Goal: Information Seeking & Learning: Learn about a topic

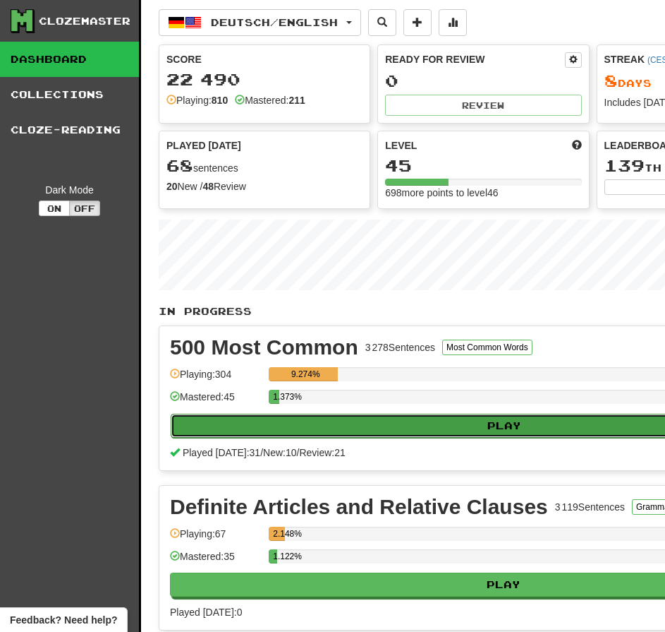
click at [567, 428] on button "Play" at bounding box center [505, 425] width 668 height 24
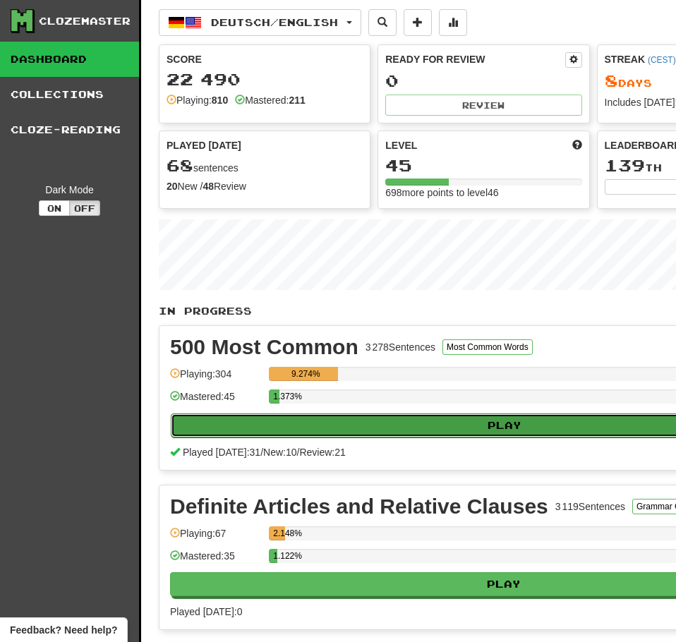
select select "**"
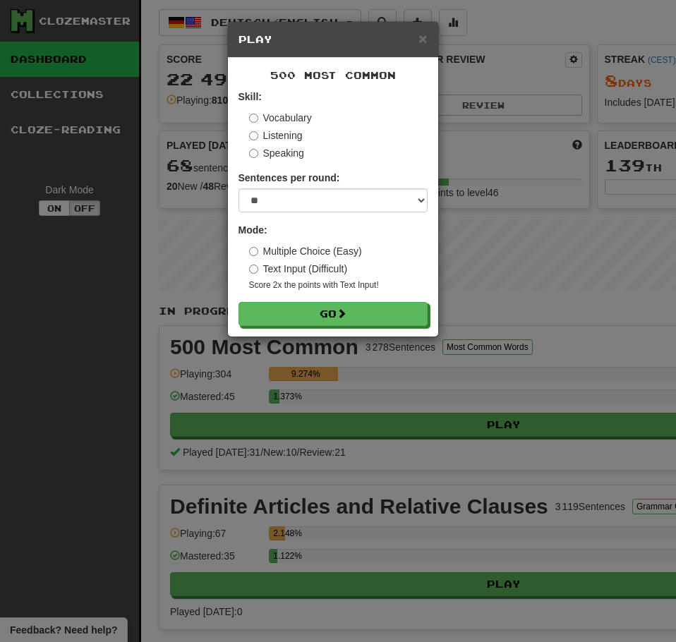
click at [376, 327] on div "500 Most Common Skill: Vocabulary Listening Speaking Sentences per round: * ** …" at bounding box center [333, 197] width 210 height 279
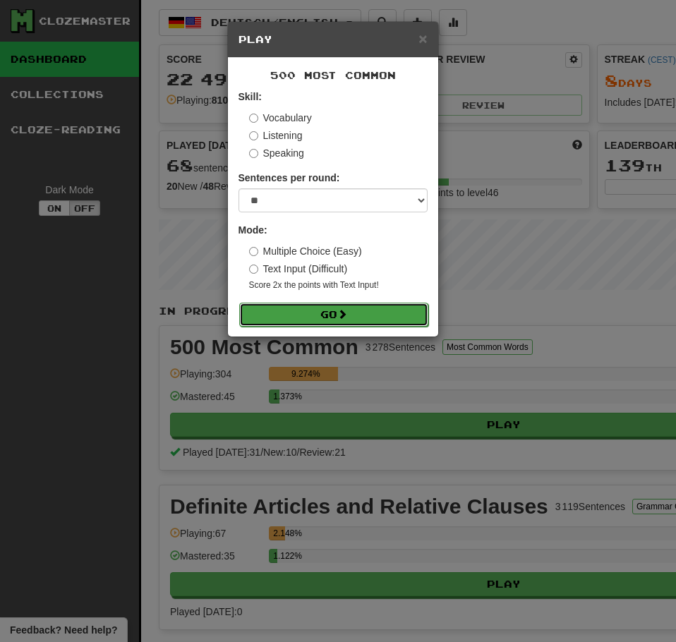
click at [316, 310] on button "Go" at bounding box center [333, 315] width 189 height 24
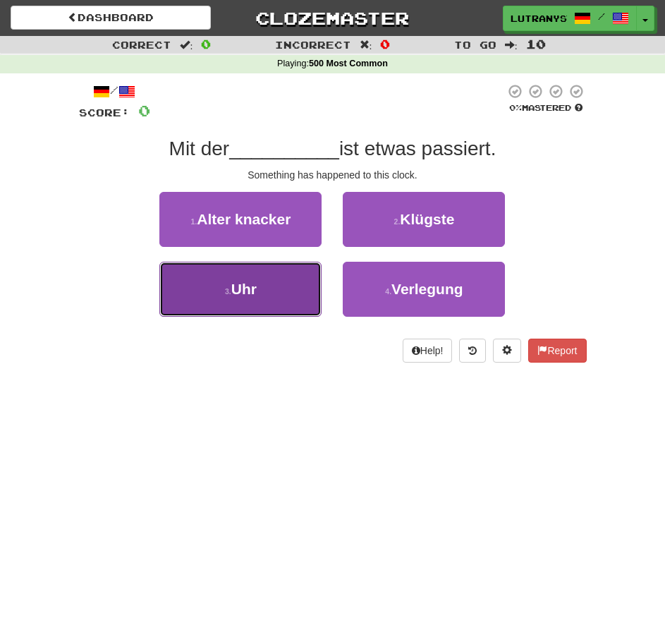
click at [260, 272] on button "3 . Uhr" at bounding box center [240, 289] width 162 height 55
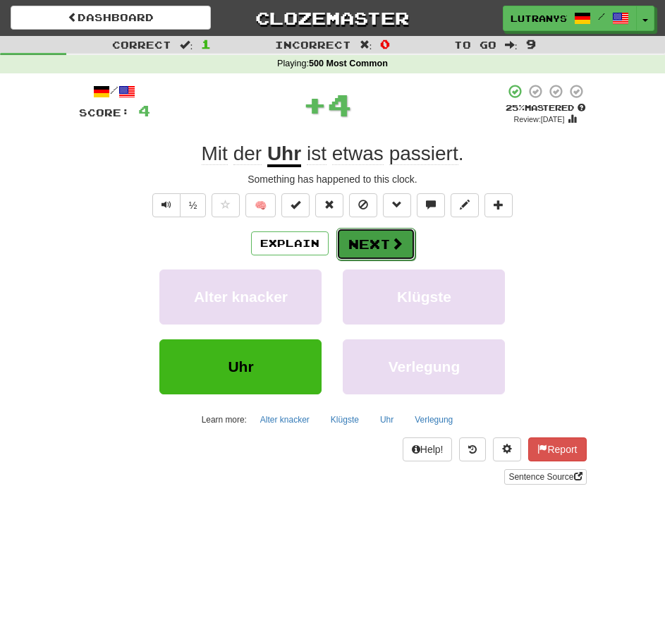
click at [378, 232] on button "Next" at bounding box center [376, 244] width 79 height 32
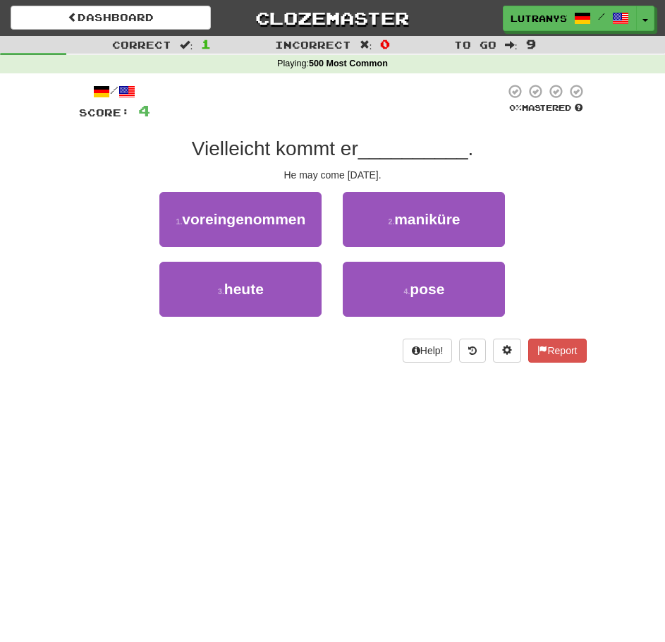
click at [417, 258] on div "2 . maniküre" at bounding box center [423, 227] width 183 height 70
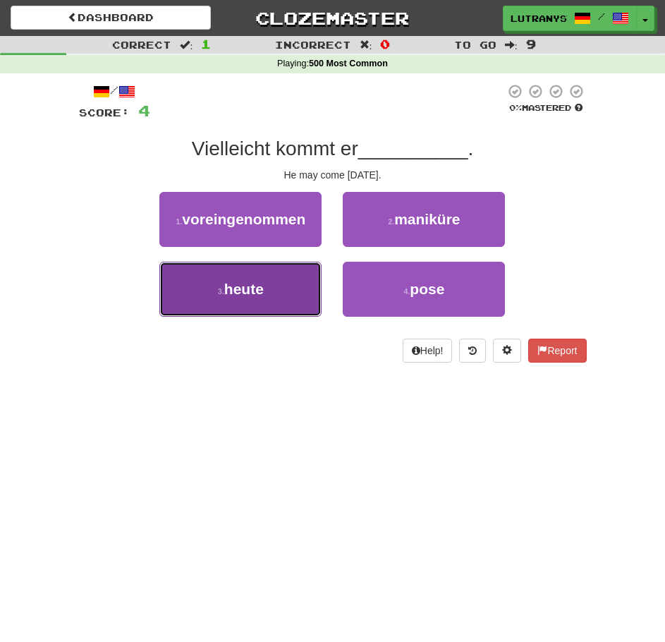
click at [250, 279] on button "3 . [DATE]" at bounding box center [240, 289] width 162 height 55
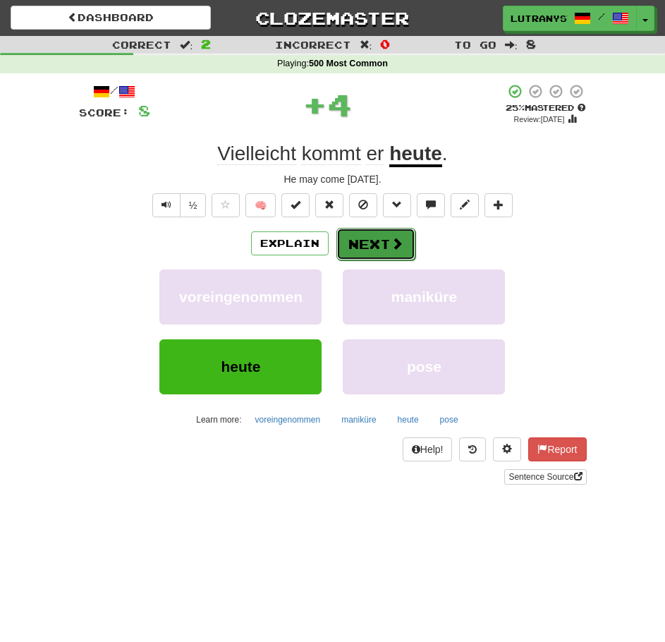
click at [390, 253] on button "Next" at bounding box center [376, 244] width 79 height 32
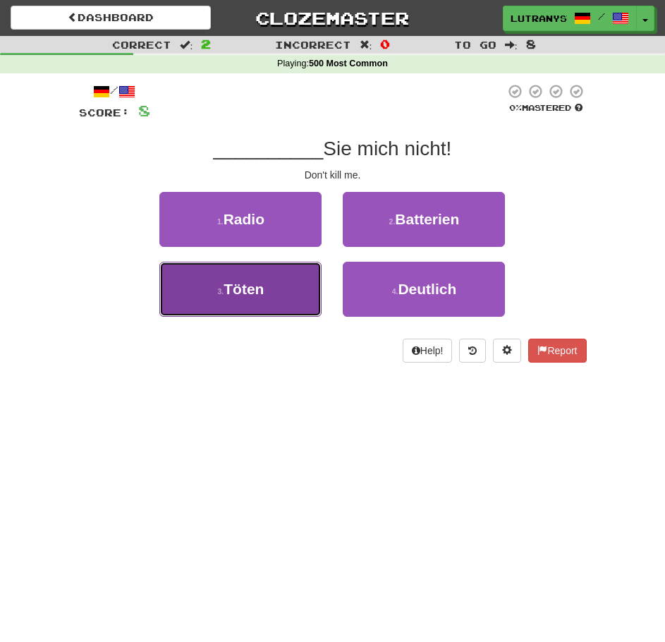
click at [241, 284] on span "Töten" at bounding box center [244, 289] width 40 height 16
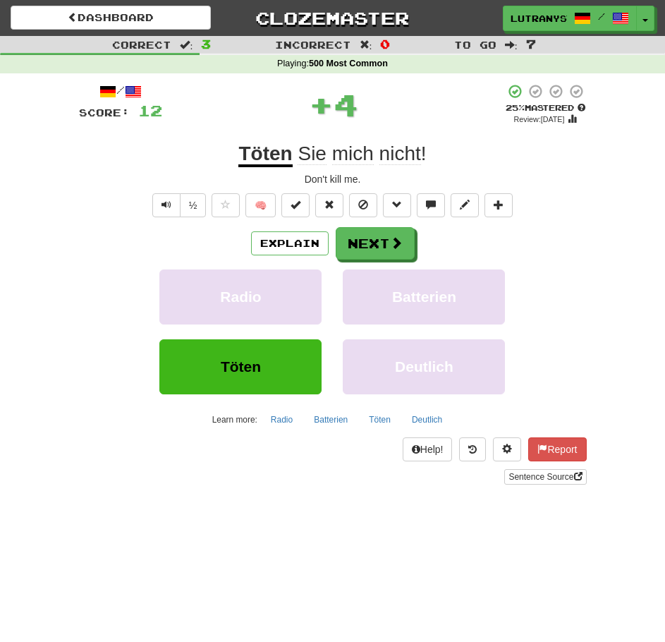
click at [493, 138] on div "/ Score: 12 + 4 25 % Mastered Review: [DATE] Töten Sie mich nicht ! Don't kill …" at bounding box center [333, 284] width 508 height 402
click at [378, 245] on button "Next" at bounding box center [376, 244] width 79 height 32
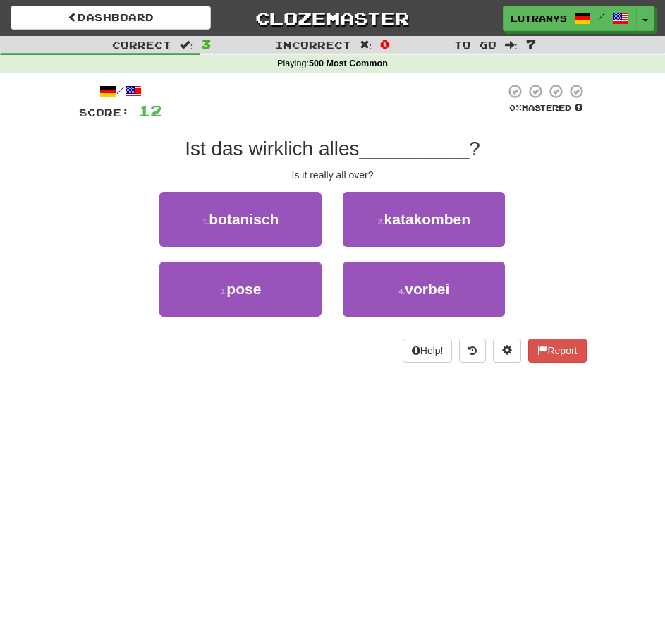
click at [513, 165] on div "/ Score: 12 0 % Mastered Ist das wirklich alles __________ ? Is it really all o…" at bounding box center [333, 222] width 508 height 279
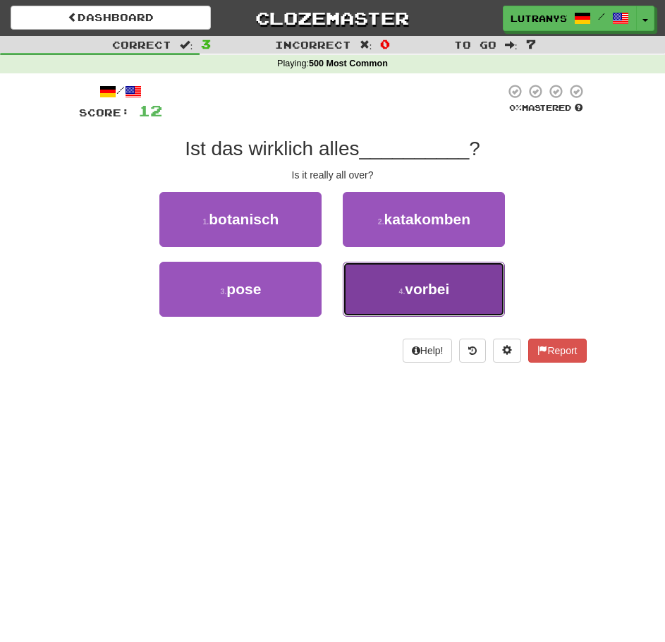
click at [406, 282] on span "vorbei" at bounding box center [427, 289] width 44 height 16
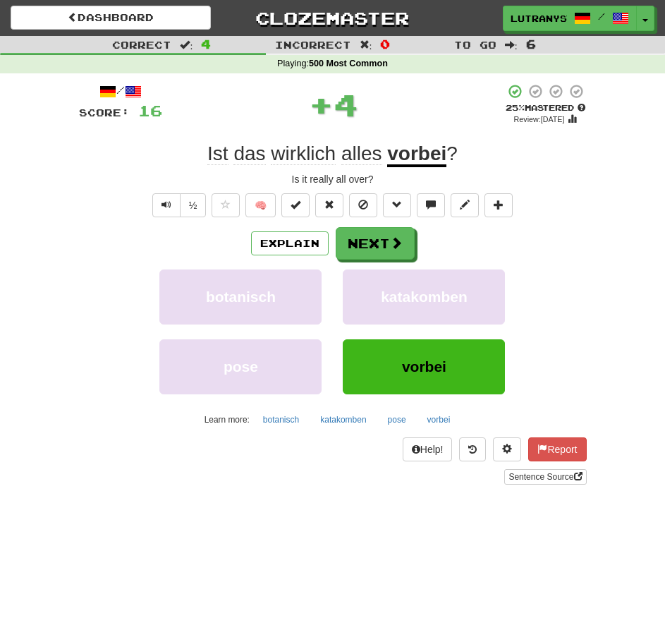
click at [560, 164] on div "Ist das wirklich alles vorbei ?" at bounding box center [333, 153] width 508 height 25
click at [511, 160] on div "Ist das wirklich alles vorbei ?" at bounding box center [333, 153] width 508 height 25
click at [386, 253] on button "Next" at bounding box center [376, 244] width 79 height 32
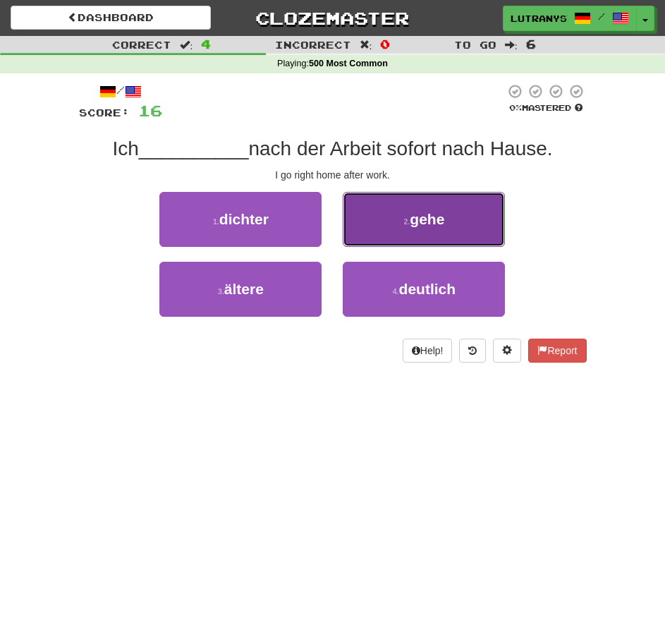
click at [453, 212] on button "2 . gehe" at bounding box center [424, 219] width 162 height 55
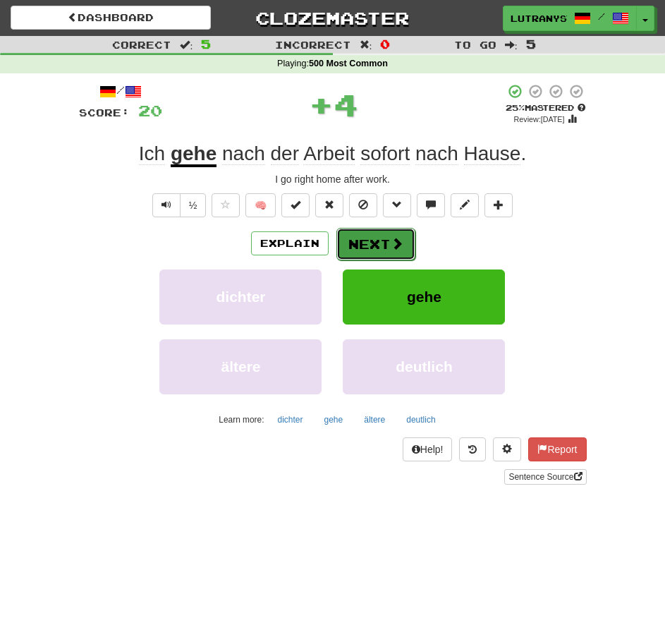
click at [407, 240] on button "Next" at bounding box center [376, 244] width 79 height 32
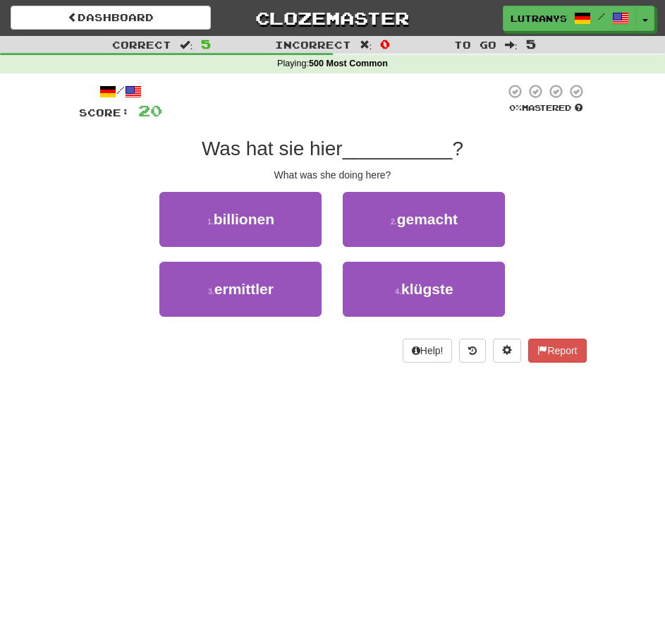
click at [546, 132] on div "/ Score: 20 0 % Mastered Was hat sie hier __________ ? What was she doing here?…" at bounding box center [333, 222] width 508 height 279
click at [612, 97] on div "Correct : 5 Incorrect : 0 To go : 5 Playing : 500 Most Common / Score: 20 0 % M…" at bounding box center [332, 209] width 665 height 346
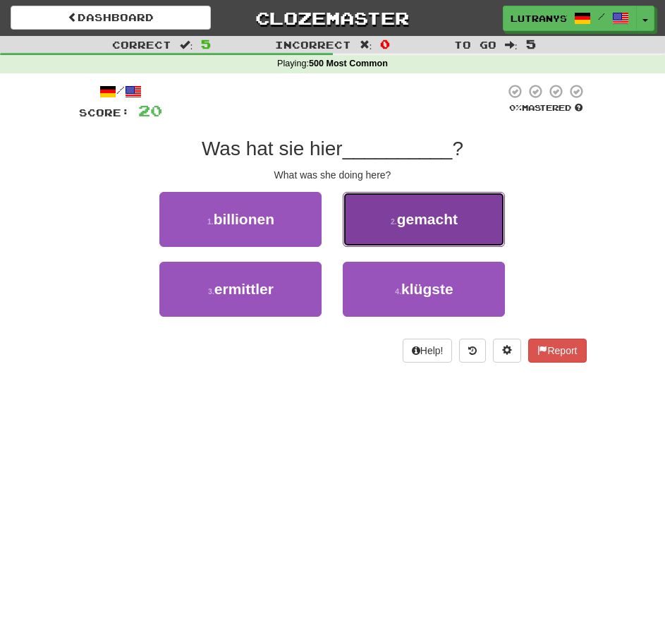
click at [434, 218] on span "gemacht" at bounding box center [427, 219] width 61 height 16
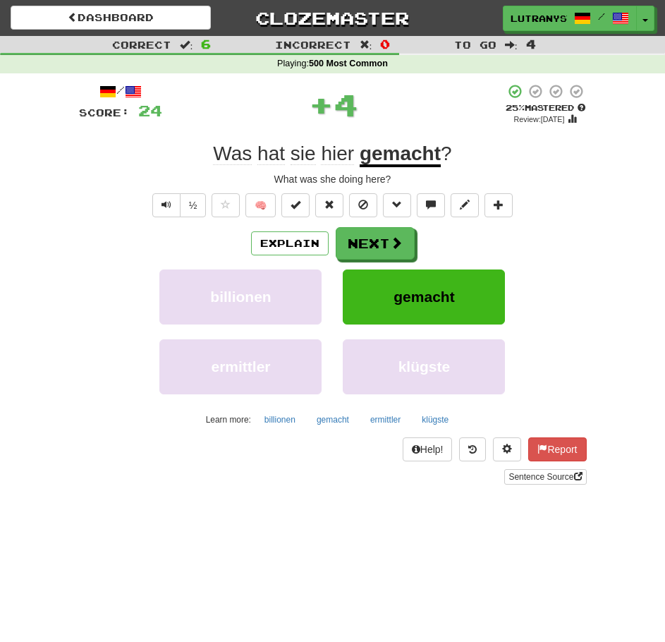
click at [551, 180] on div "What was she doing here?" at bounding box center [333, 179] width 508 height 14
click at [423, 248] on div "Explain Next" at bounding box center [333, 243] width 508 height 32
click at [406, 248] on button "Next" at bounding box center [376, 244] width 79 height 32
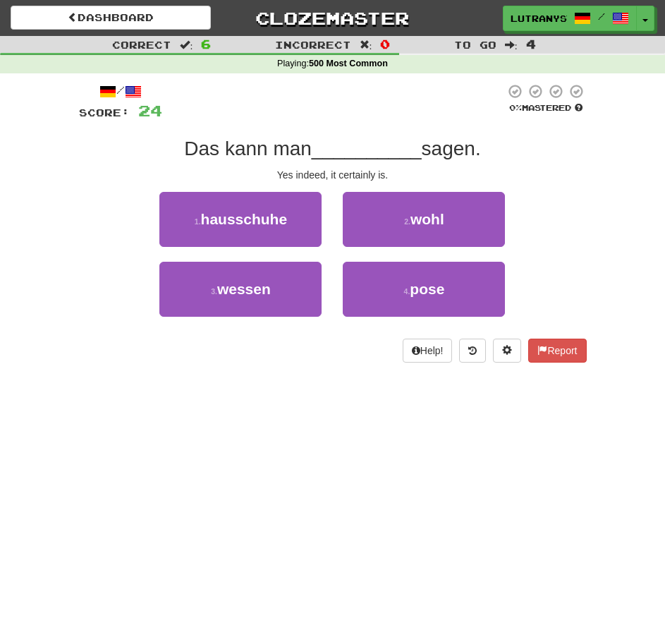
click at [573, 152] on div "Das kann man __________ sagen." at bounding box center [333, 148] width 508 height 25
click at [605, 173] on div "Correct : 6 Incorrect : 0 To go : 4 Playing : 500 Most Common / Score: 24 0 % M…" at bounding box center [332, 209] width 665 height 346
click at [556, 186] on div "/ Score: 24 0 % Mastered Das kann man __________ sagen. Yes indeed, it certainl…" at bounding box center [333, 222] width 508 height 279
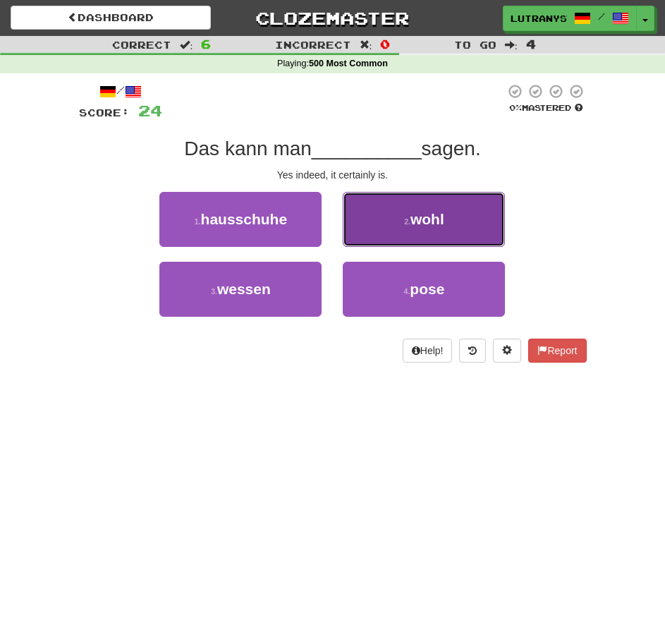
click at [429, 222] on span "wohl" at bounding box center [428, 219] width 34 height 16
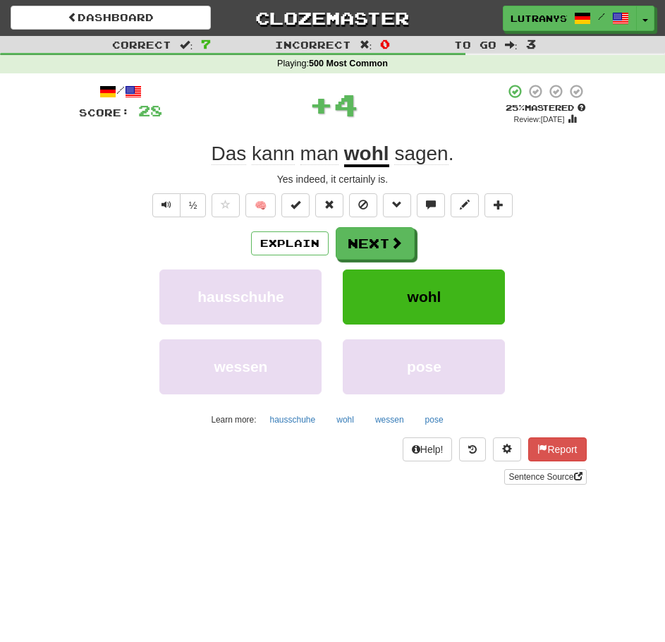
click at [565, 176] on div "Yes indeed, it certainly is." at bounding box center [333, 179] width 508 height 14
click at [388, 249] on button "Next" at bounding box center [376, 244] width 79 height 32
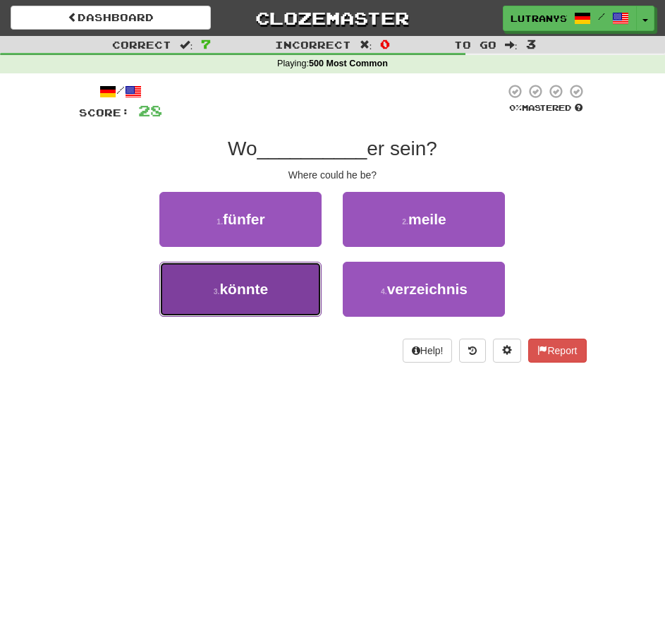
click at [294, 295] on button "3 . könnte" at bounding box center [240, 289] width 162 height 55
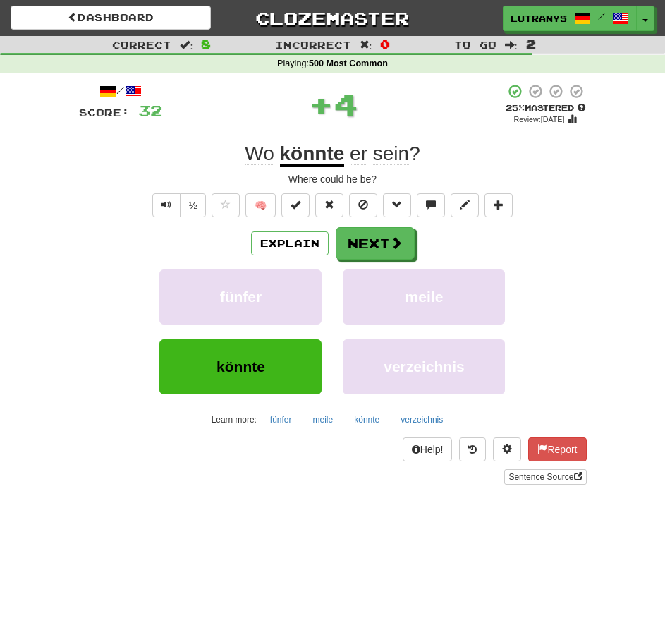
click at [572, 152] on div "Wo könnte er sein ?" at bounding box center [333, 153] width 508 height 25
click at [399, 260] on div "Explain Next fünfer meile könnte verzeichnis Learn more: fünfer meile könnte ve…" at bounding box center [333, 328] width 508 height 203
click at [317, 264] on div "Explain Next fünfer meile könnte verzeichnis Learn more: fünfer meile könnte ve…" at bounding box center [333, 328] width 508 height 203
click at [406, 246] on button "Next" at bounding box center [376, 244] width 79 height 32
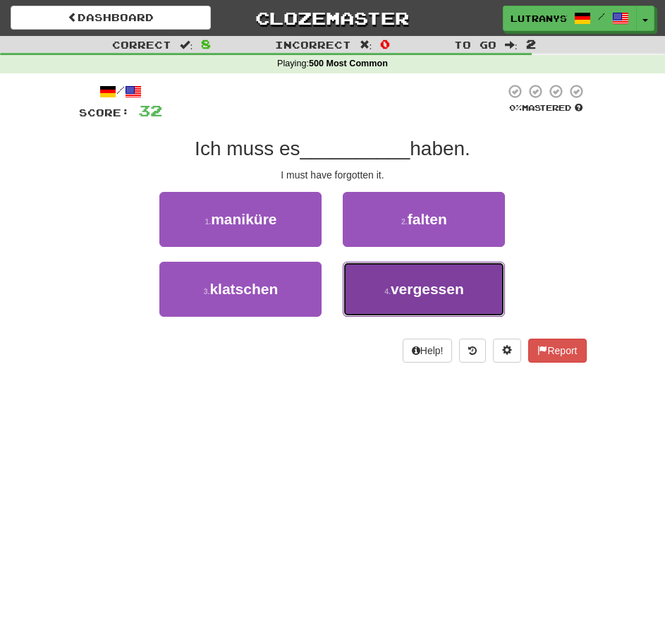
click at [390, 298] on button "4 . vergessen" at bounding box center [424, 289] width 162 height 55
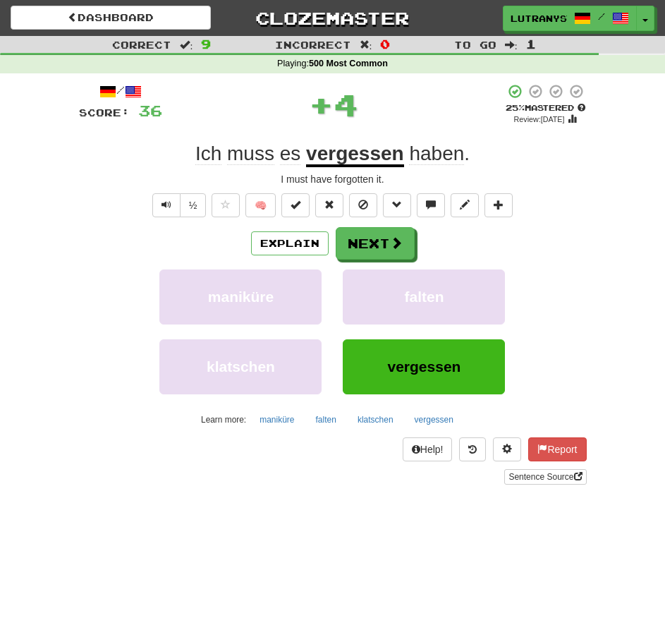
click at [586, 178] on div "I must have forgotten it." at bounding box center [333, 179] width 508 height 14
click at [366, 250] on button "Next" at bounding box center [376, 244] width 79 height 32
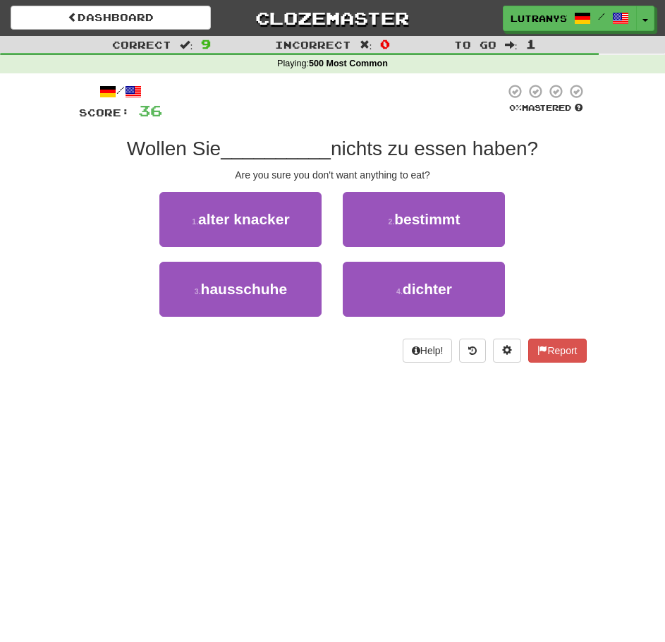
click at [528, 134] on div "/ Score: 36 0 % Mastered Wollen Sie __________ nichts zu essen haben? Are you s…" at bounding box center [333, 222] width 508 height 279
click at [576, 153] on div "Wollen Sie __________ nichts zu essen haben?" at bounding box center [333, 148] width 508 height 25
click at [576, 172] on div "Are you sure you don't want anything to eat?" at bounding box center [333, 175] width 508 height 14
click at [596, 196] on div "/ Score: 36 0 % Mastered Wollen Sie __________ nichts zu essen haben? Are you s…" at bounding box center [332, 227] width 529 height 309
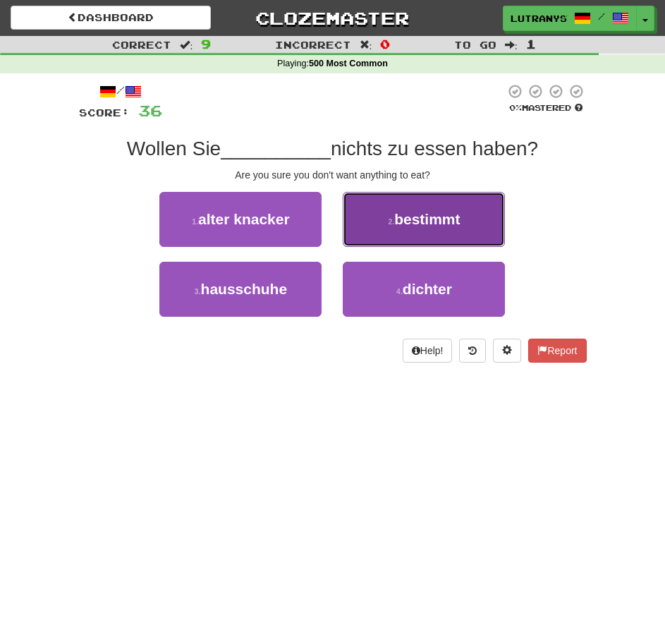
click at [490, 205] on button "2 . bestimmt" at bounding box center [424, 219] width 162 height 55
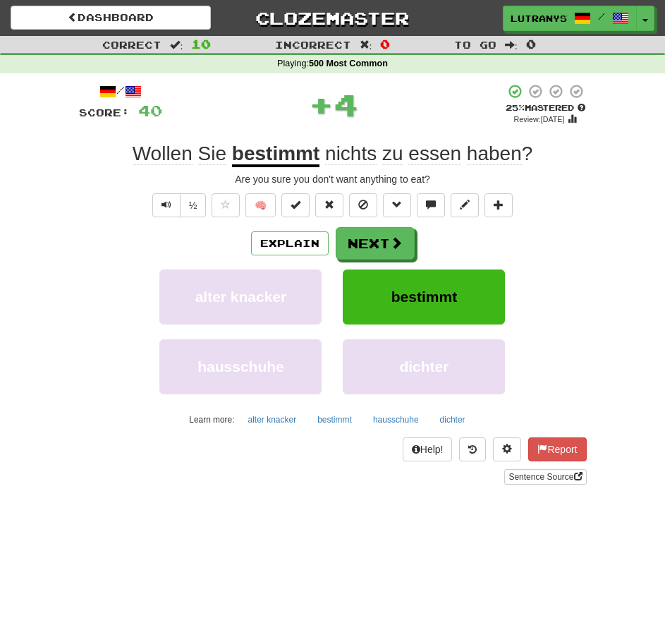
click at [557, 179] on div "Are you sure you don't want anything to eat?" at bounding box center [333, 179] width 508 height 14
click at [399, 248] on span at bounding box center [397, 243] width 13 height 13
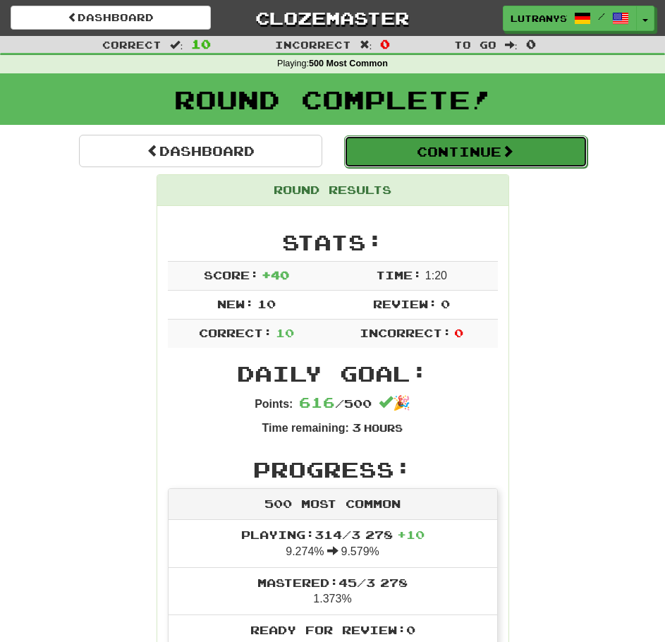
click at [514, 155] on span at bounding box center [508, 151] width 13 height 13
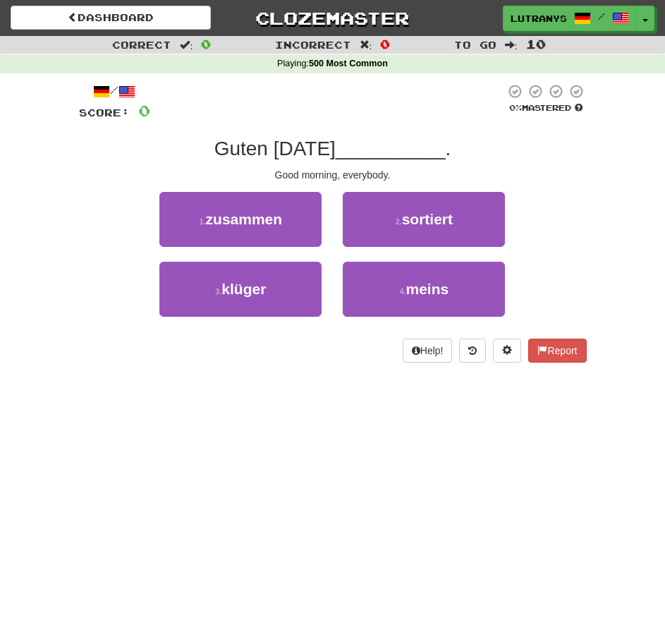
click at [571, 181] on div "Good morning, everybody." at bounding box center [333, 175] width 508 height 14
click at [641, 191] on div "Correct : 0 Incorrect : 0 To go : 10 Playing : 500 Most Common / Score: 0 0 % M…" at bounding box center [332, 209] width 665 height 346
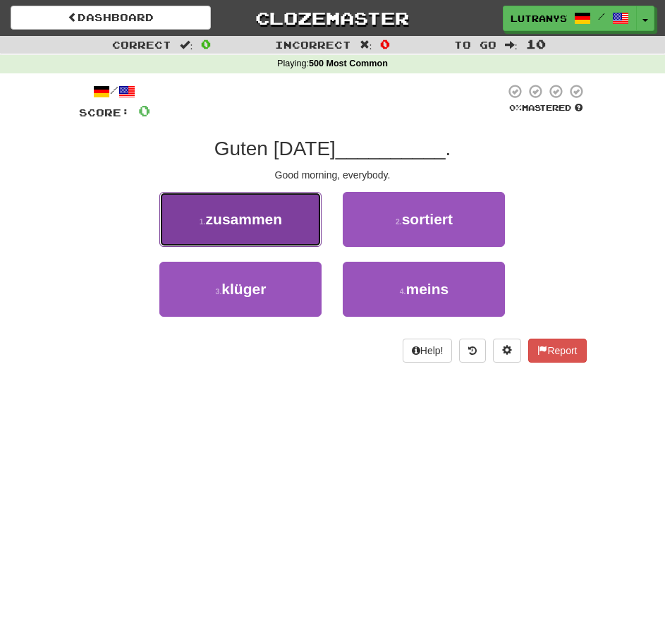
click at [258, 222] on span "zusammen" at bounding box center [244, 219] width 77 height 16
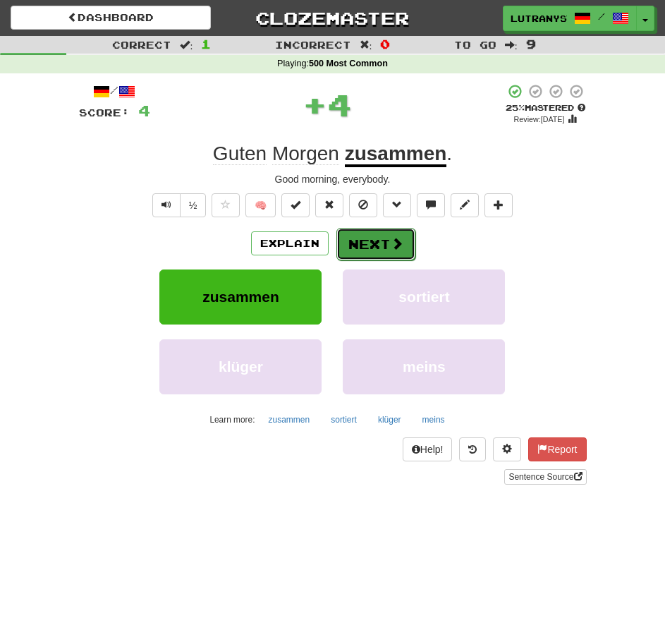
click at [391, 243] on span at bounding box center [397, 243] width 13 height 13
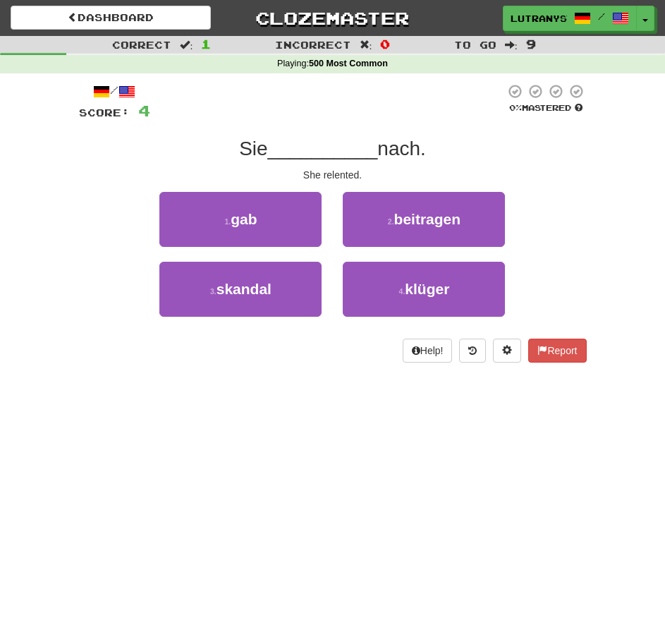
click at [574, 152] on div "Sie __________ nach." at bounding box center [333, 148] width 508 height 25
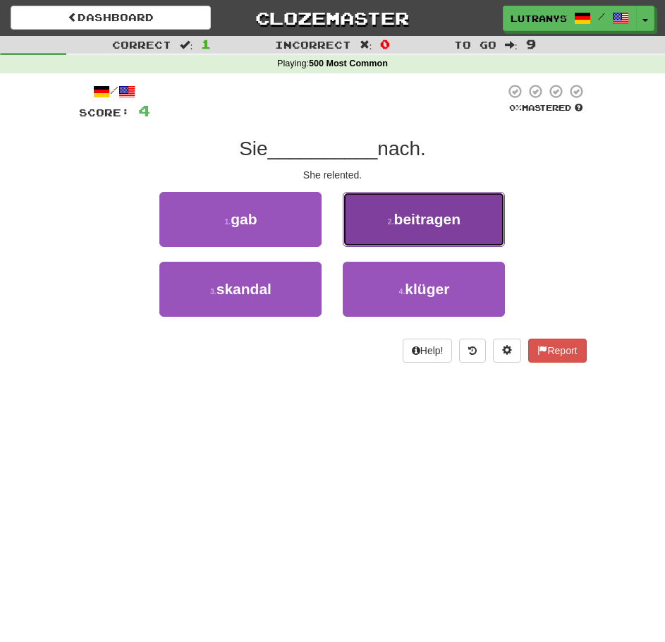
click at [442, 223] on span "beitragen" at bounding box center [427, 219] width 67 height 16
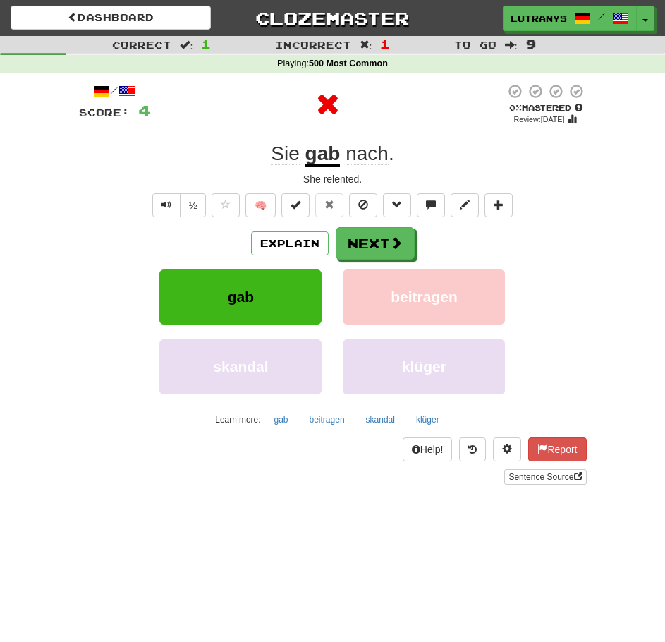
click at [538, 155] on div "Sie gab nach ." at bounding box center [333, 153] width 508 height 25
click at [375, 240] on button "Next" at bounding box center [376, 244] width 79 height 32
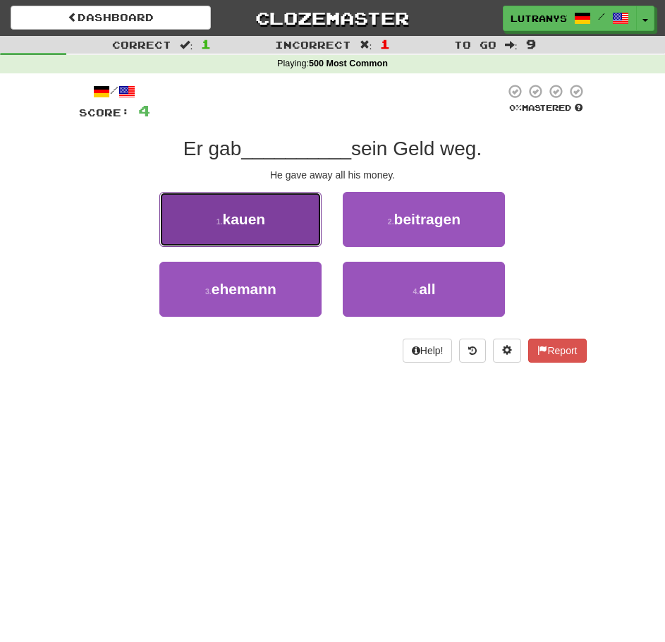
click at [289, 198] on button "1 . kauen" at bounding box center [240, 219] width 162 height 55
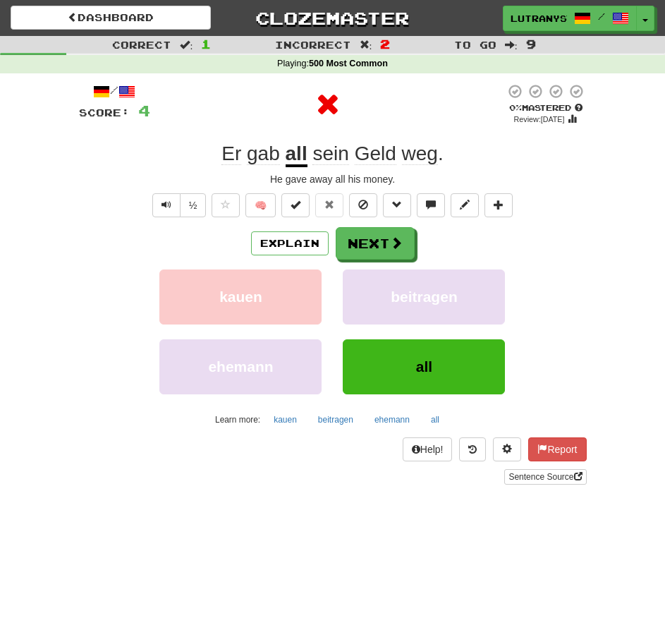
click at [546, 149] on div "Er gab all sein Geld weg ." at bounding box center [333, 153] width 508 height 25
click at [383, 229] on button "Next" at bounding box center [376, 244] width 79 height 32
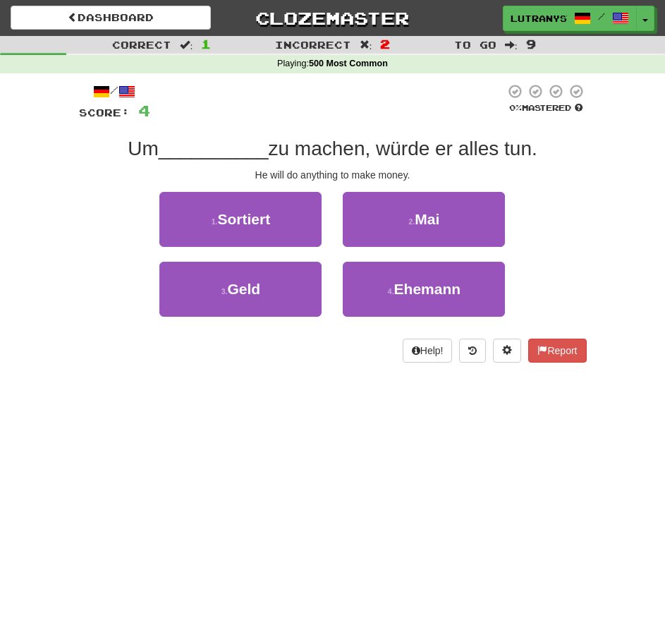
click at [537, 138] on span "zu machen, würde er alles tun." at bounding box center [402, 149] width 269 height 22
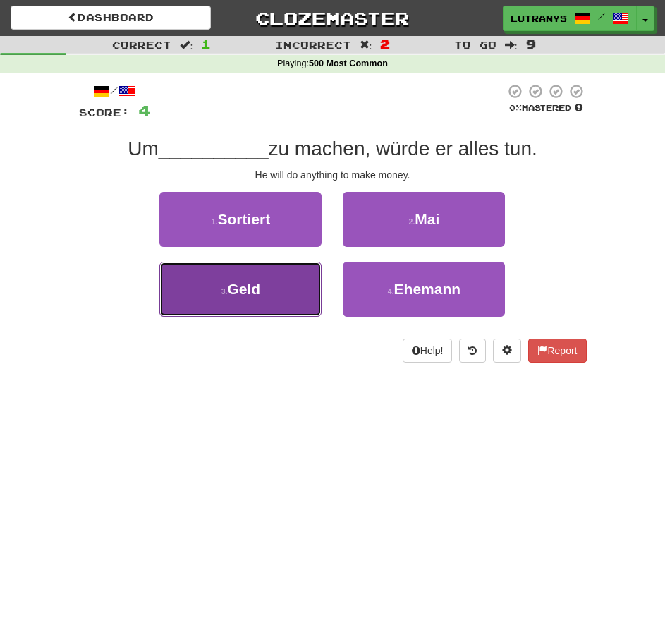
click at [284, 273] on button "3 . Geld" at bounding box center [240, 289] width 162 height 55
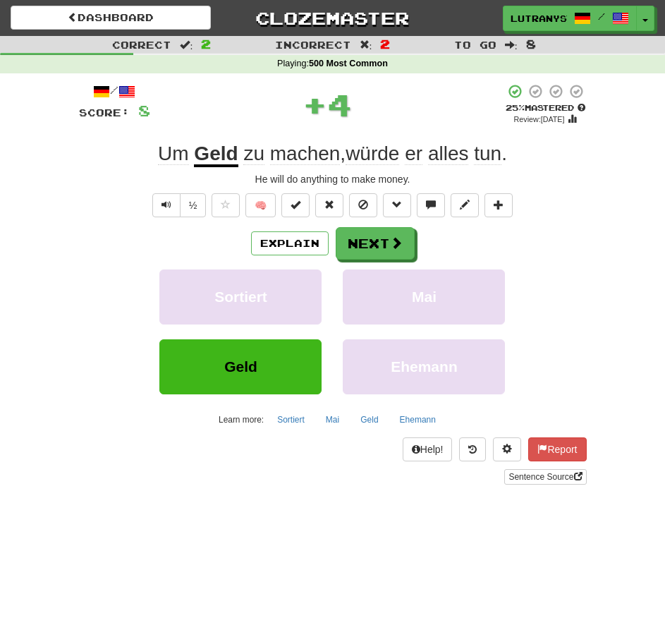
click at [488, 98] on div "+ 4" at bounding box center [327, 104] width 355 height 42
click at [397, 243] on span at bounding box center [397, 243] width 13 height 13
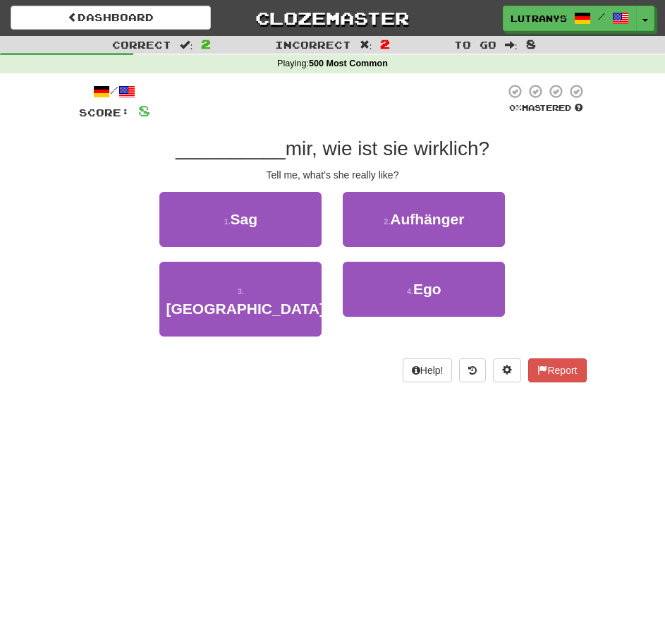
click at [550, 164] on div "/ Score: 8 0 % Mastered __________ mir, wie ist sie wirklich? Tell me, what's s…" at bounding box center [333, 232] width 508 height 299
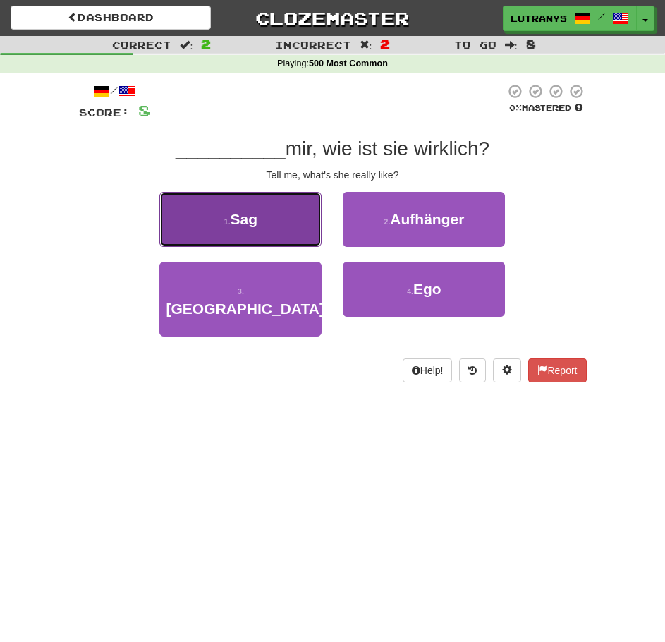
click at [276, 222] on button "1 . Sag" at bounding box center [240, 219] width 162 height 55
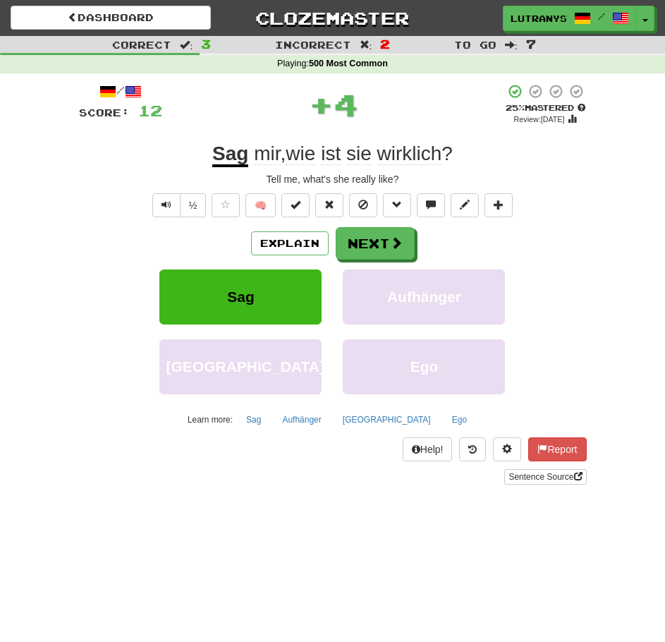
click at [536, 184] on div "Tell me, what's she really like?" at bounding box center [333, 179] width 508 height 14
click at [363, 253] on button "Next" at bounding box center [376, 244] width 79 height 32
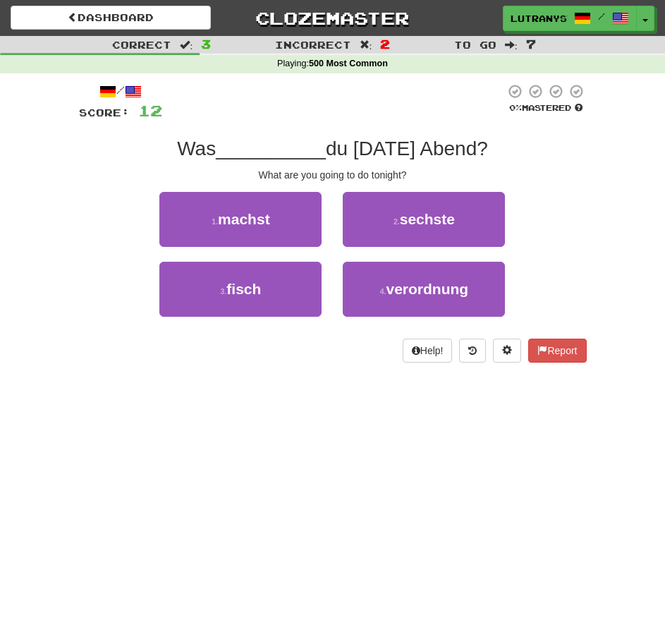
click at [332, 201] on div "1 . machst" at bounding box center [240, 227] width 183 height 70
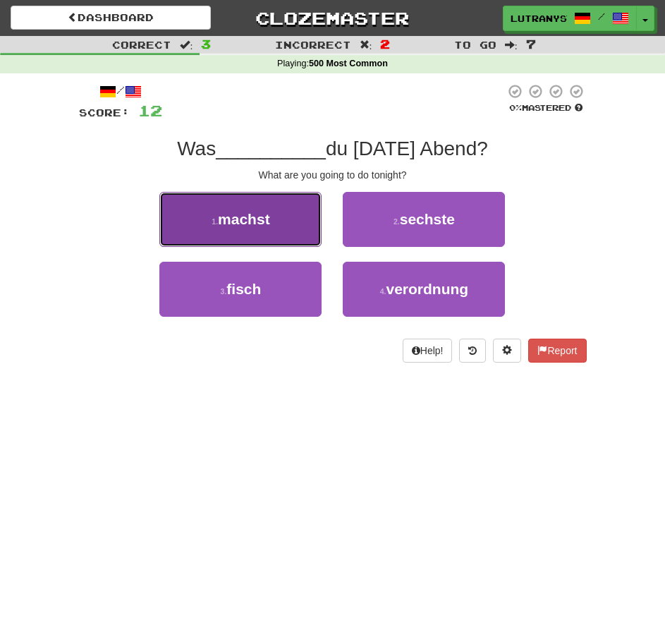
click at [294, 210] on button "1 . machst" at bounding box center [240, 219] width 162 height 55
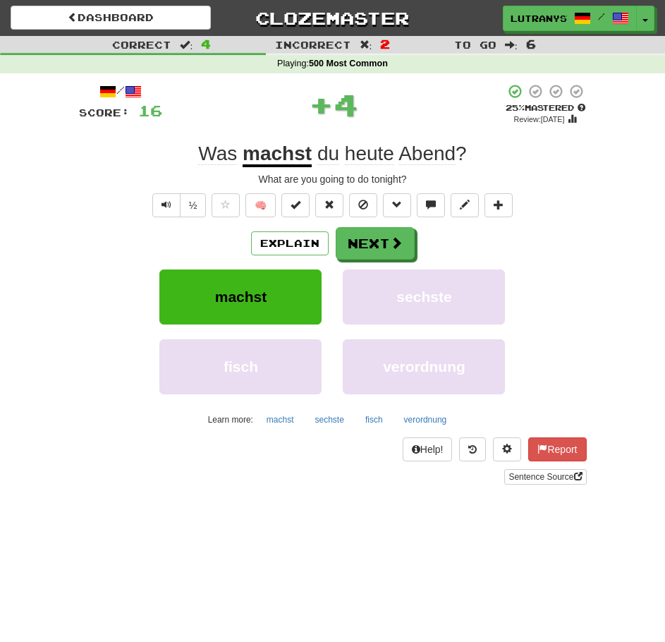
click at [614, 149] on div "Correct : 4 Incorrect : 2 To go : 6 Playing : 500 Most Common / Score: 16 + 4 2…" at bounding box center [332, 270] width 665 height 469
click at [387, 246] on button "Next" at bounding box center [376, 244] width 79 height 32
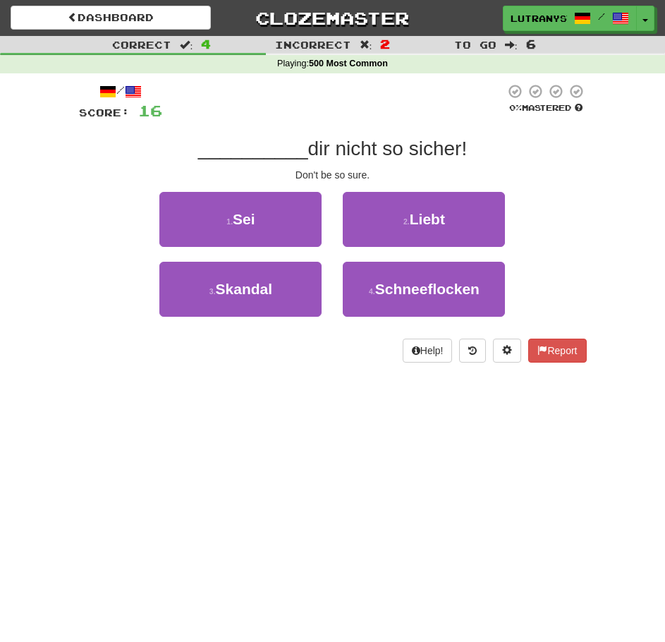
click at [618, 164] on div "Correct : 4 Incorrect : 2 To go : 6 Playing : 500 Most Common / Score: 16 0 % M…" at bounding box center [332, 209] width 665 height 346
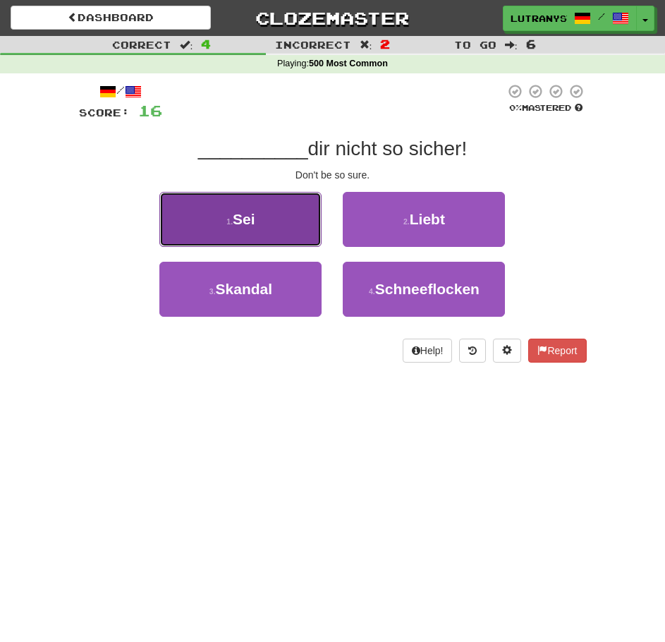
click at [287, 212] on button "1 . Sei" at bounding box center [240, 219] width 162 height 55
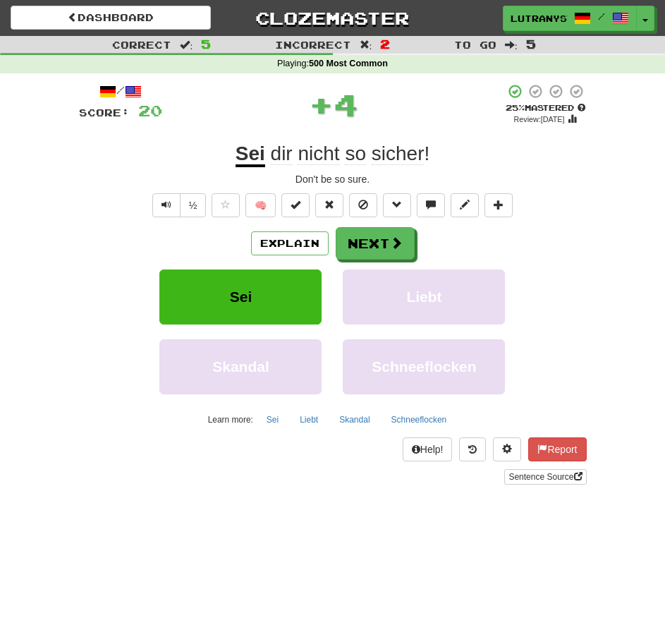
click at [483, 182] on div "Don't be so sure." at bounding box center [333, 179] width 508 height 14
click at [404, 241] on button "Next" at bounding box center [376, 244] width 79 height 32
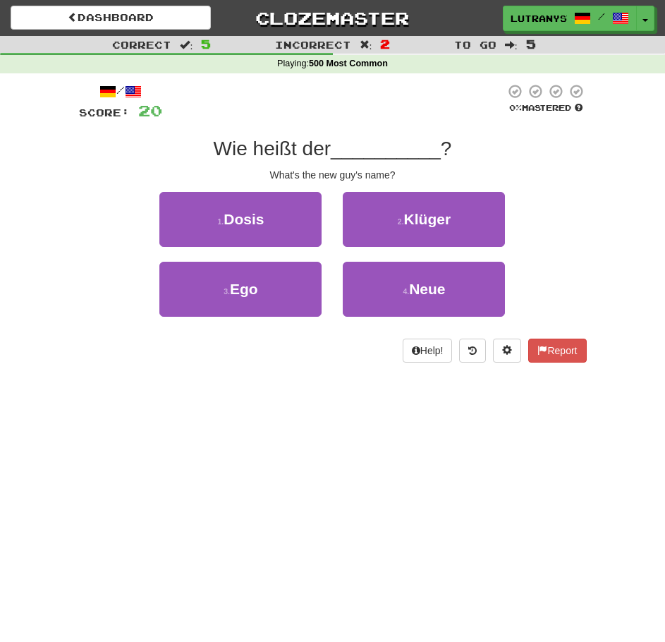
click at [593, 185] on div "/ Score: 20 0 % Mastered Wie heißt der __________ ? What's the new guy's name? …" at bounding box center [332, 227] width 529 height 309
click at [514, 171] on div "What's the new guy's name?" at bounding box center [333, 175] width 508 height 14
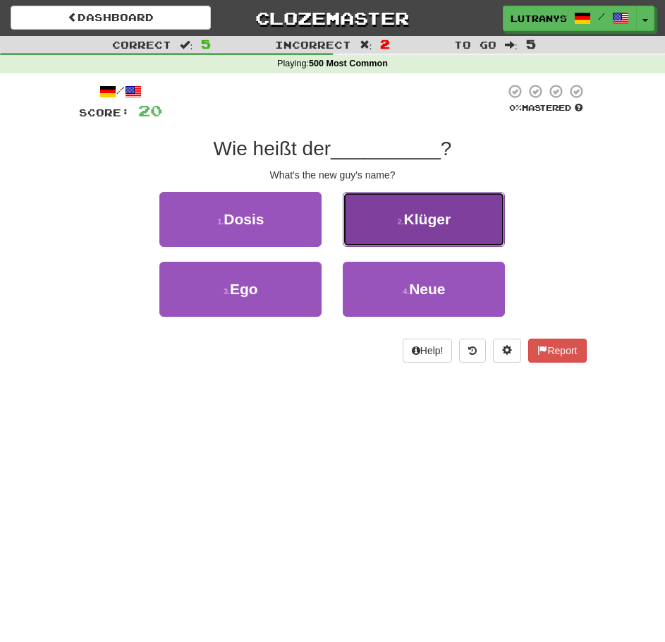
click at [478, 204] on button "2 . Klüger" at bounding box center [424, 219] width 162 height 55
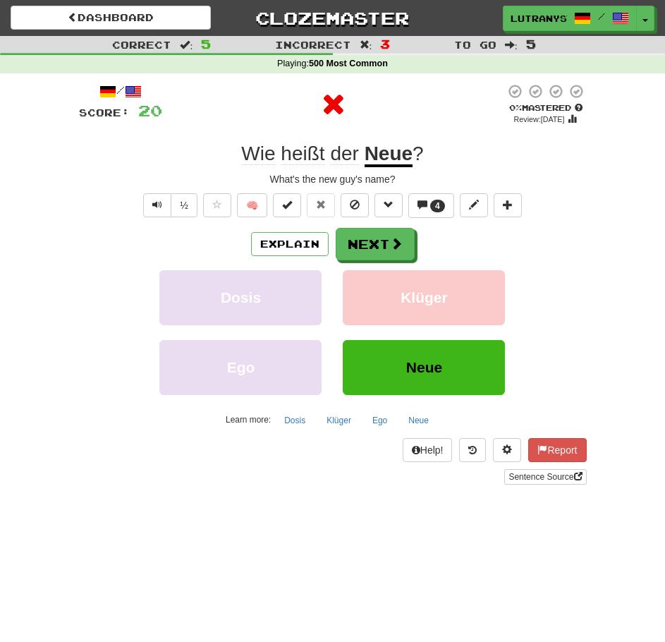
click at [584, 168] on div "/ Score: 20 0 % Mastered Review: [DATE] Wie heißt der Neue ? What's the new guy…" at bounding box center [333, 284] width 508 height 402
click at [391, 238] on span at bounding box center [397, 244] width 13 height 13
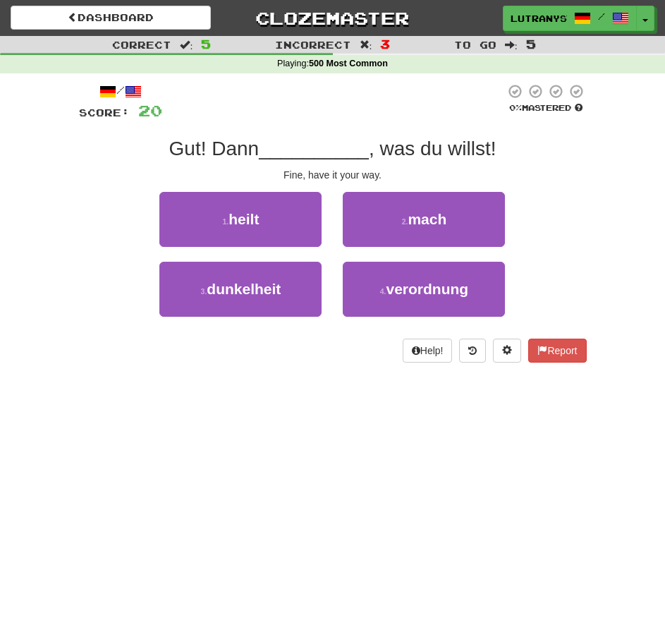
click at [553, 148] on div "Gut! Dann __________ , was du willst!" at bounding box center [333, 148] width 508 height 25
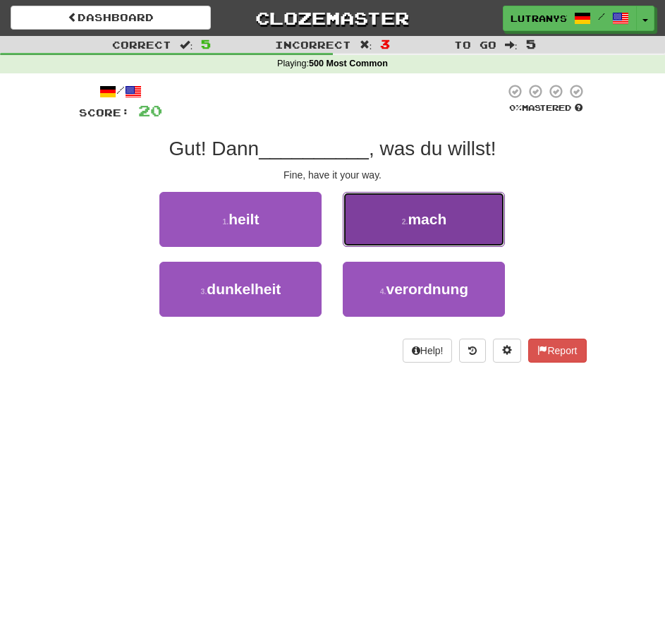
click at [373, 222] on button "2 . mach" at bounding box center [424, 219] width 162 height 55
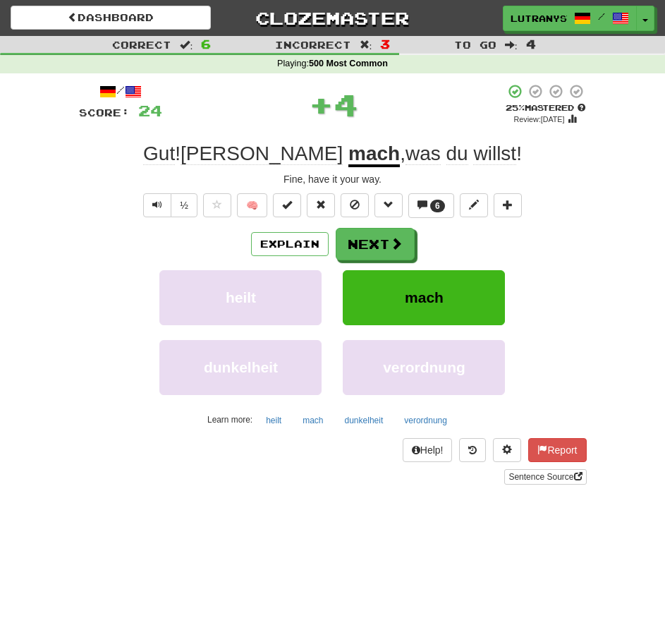
click at [579, 154] on div "Gut ! Dann mach , was du willst !" at bounding box center [333, 153] width 508 height 25
click at [397, 255] on button "Next" at bounding box center [376, 245] width 79 height 32
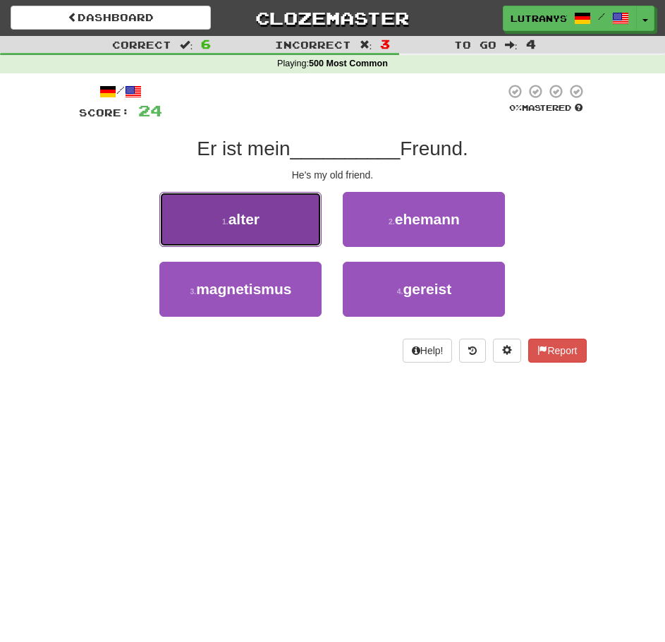
click at [282, 221] on button "1 . alter" at bounding box center [240, 219] width 162 height 55
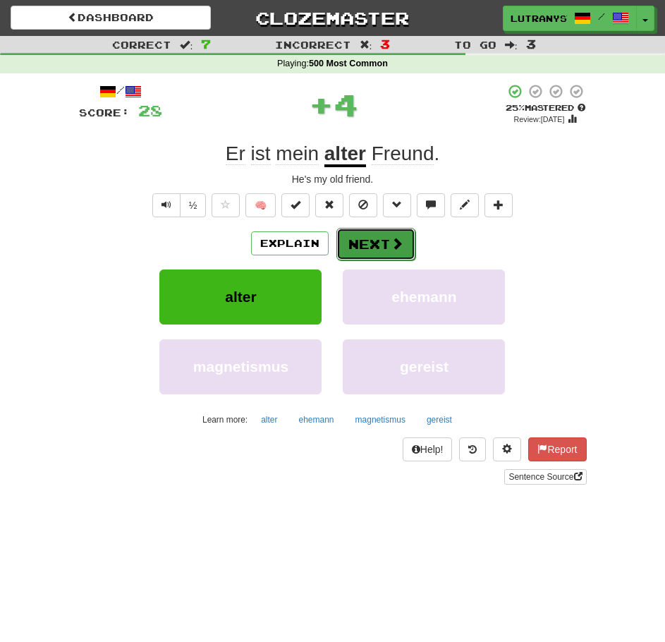
click at [356, 240] on button "Next" at bounding box center [376, 244] width 79 height 32
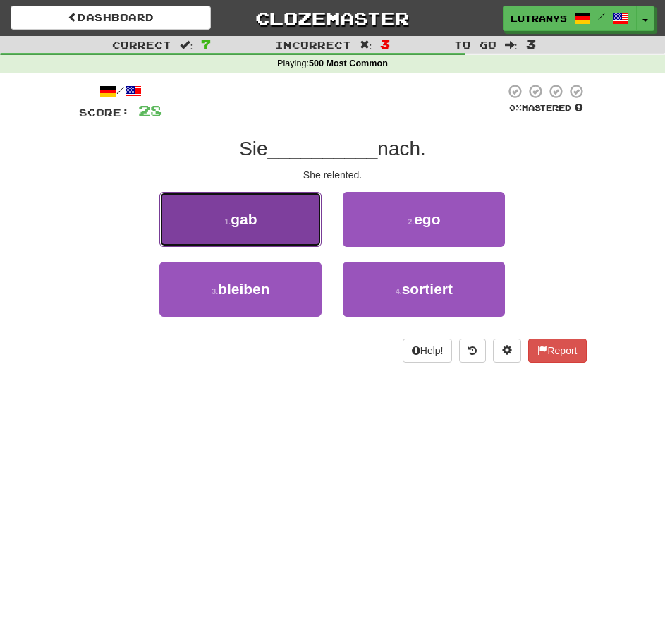
click at [253, 211] on span "gab" at bounding box center [244, 219] width 26 height 16
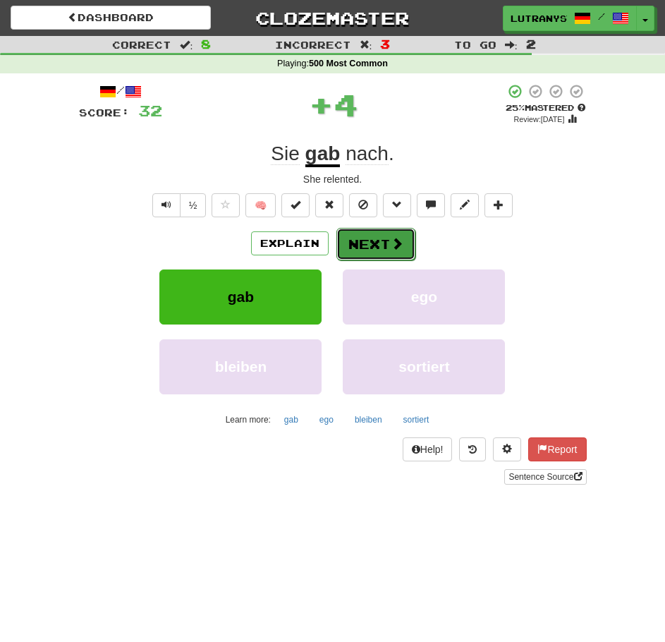
click at [372, 237] on button "Next" at bounding box center [376, 244] width 79 height 32
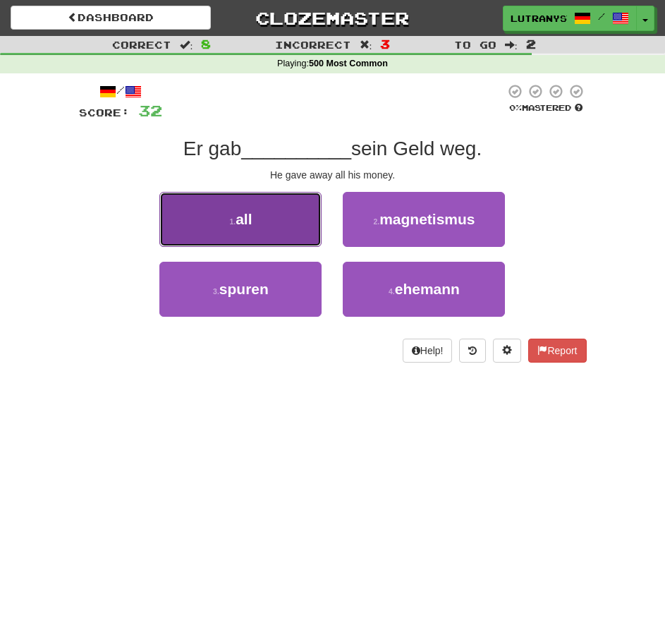
click at [302, 229] on button "1 . all" at bounding box center [240, 219] width 162 height 55
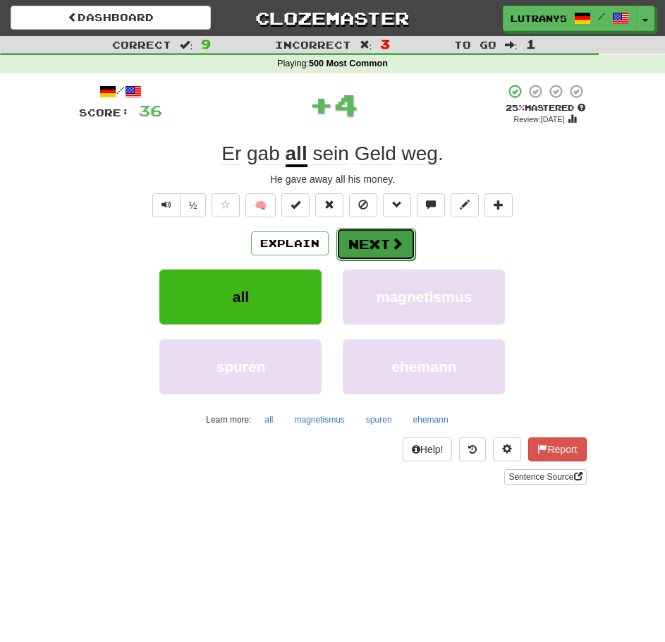
click at [382, 235] on button "Next" at bounding box center [376, 244] width 79 height 32
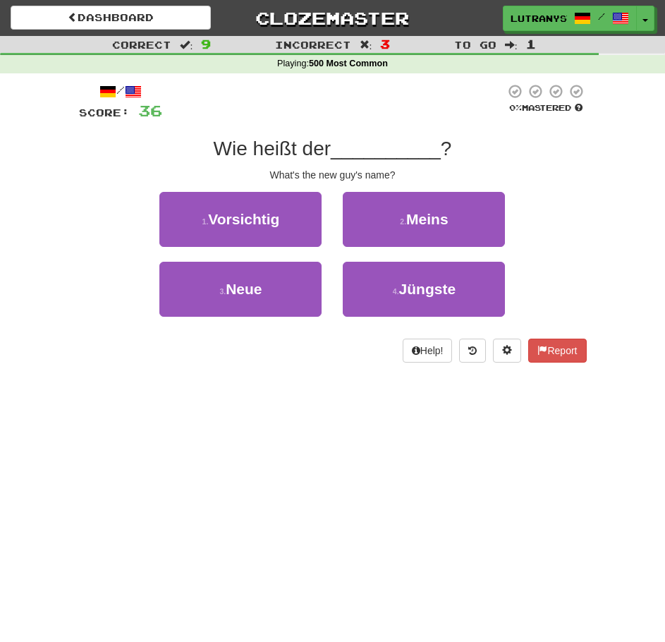
click at [555, 180] on div "What's the new guy's name?" at bounding box center [333, 175] width 508 height 14
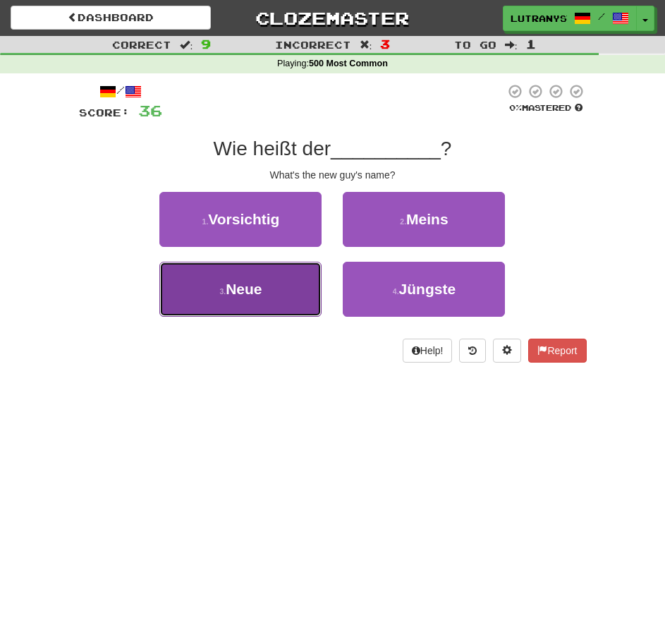
click at [273, 277] on button "3 . Neue" at bounding box center [240, 289] width 162 height 55
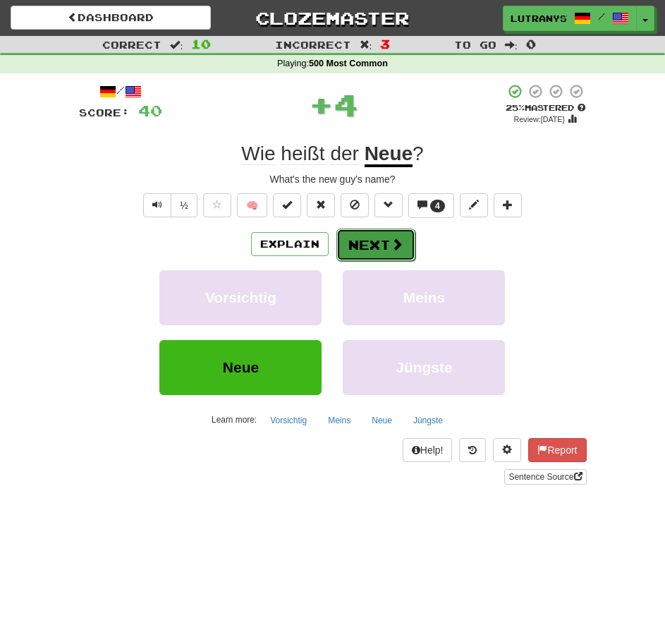
click at [376, 250] on button "Next" at bounding box center [376, 245] width 79 height 32
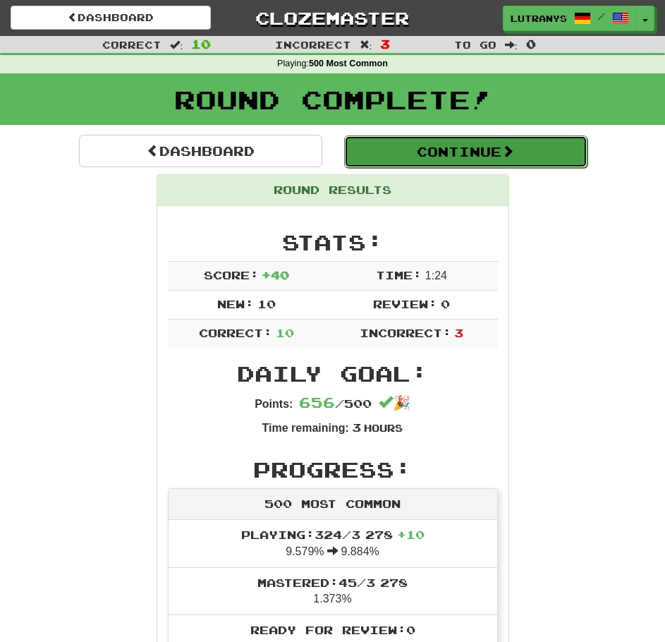
click at [462, 157] on button "Continue" at bounding box center [465, 151] width 243 height 32
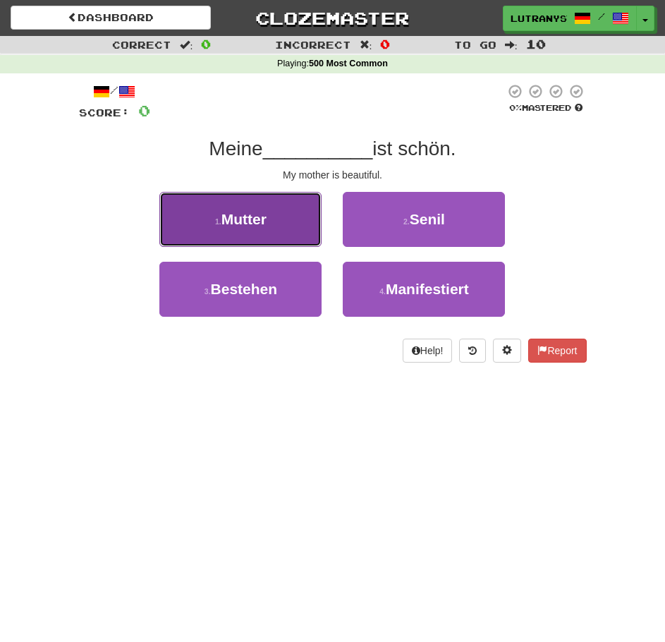
click at [301, 219] on button "1 . Mutter" at bounding box center [240, 219] width 162 height 55
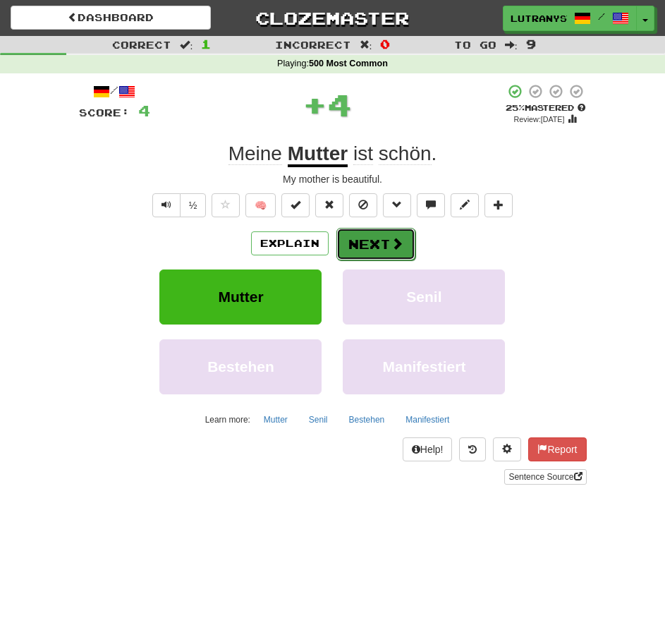
click at [396, 239] on span at bounding box center [397, 243] width 13 height 13
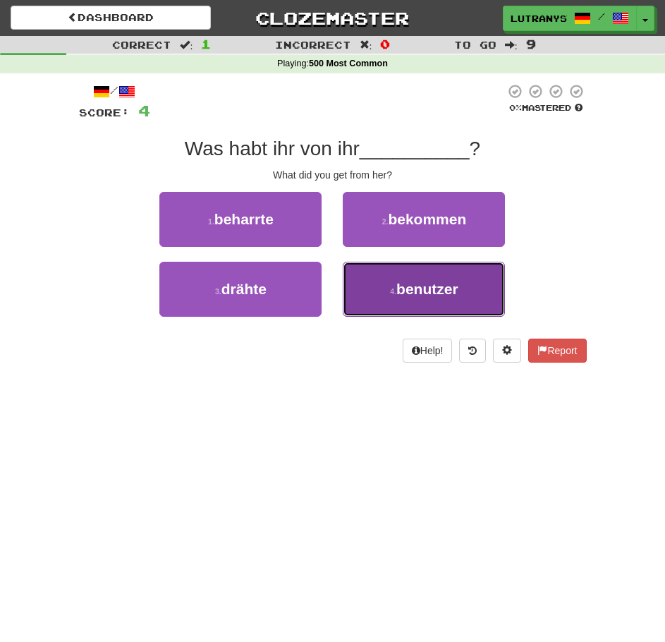
click at [430, 277] on button "4 . benutzer" at bounding box center [424, 289] width 162 height 55
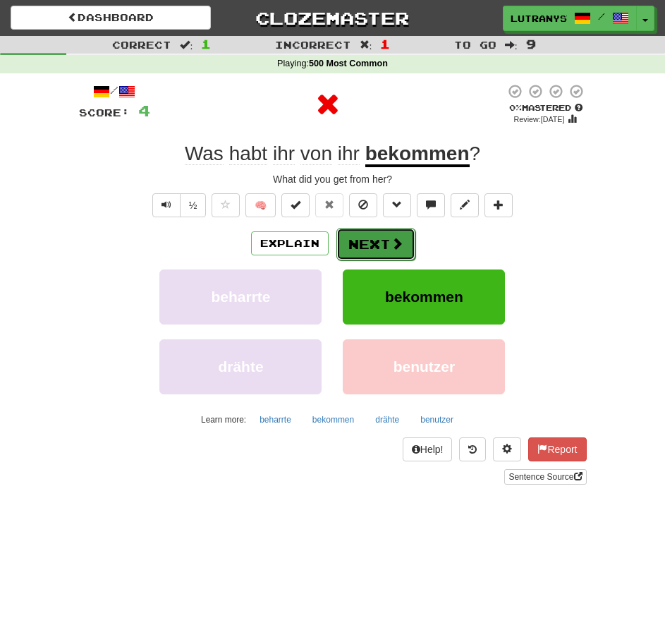
click at [353, 255] on button "Next" at bounding box center [376, 244] width 79 height 32
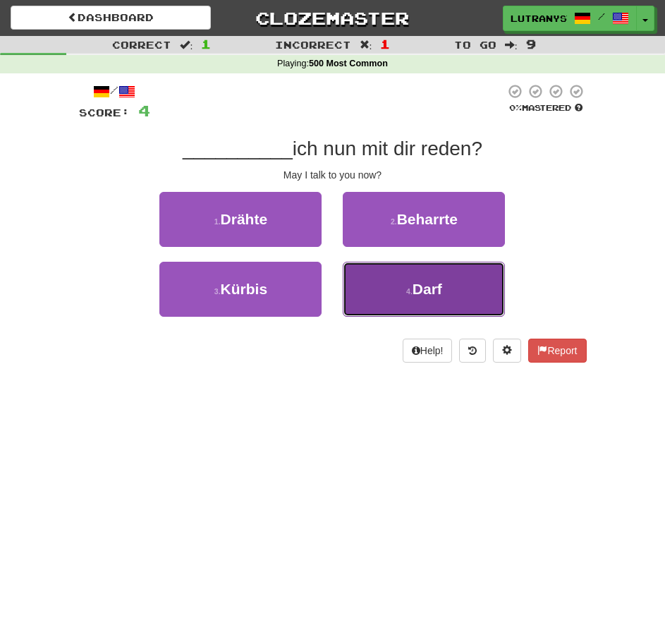
click at [394, 292] on button "4 . Darf" at bounding box center [424, 289] width 162 height 55
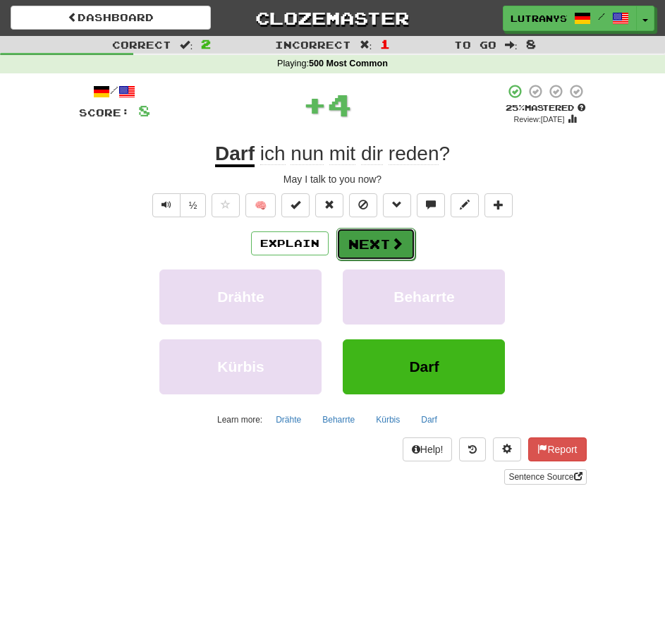
click at [394, 241] on span at bounding box center [397, 243] width 13 height 13
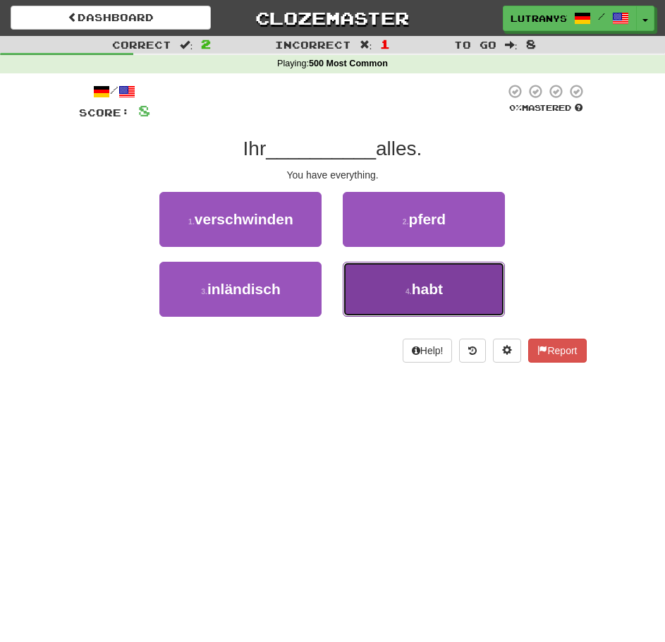
click at [397, 291] on button "4 . habt" at bounding box center [424, 289] width 162 height 55
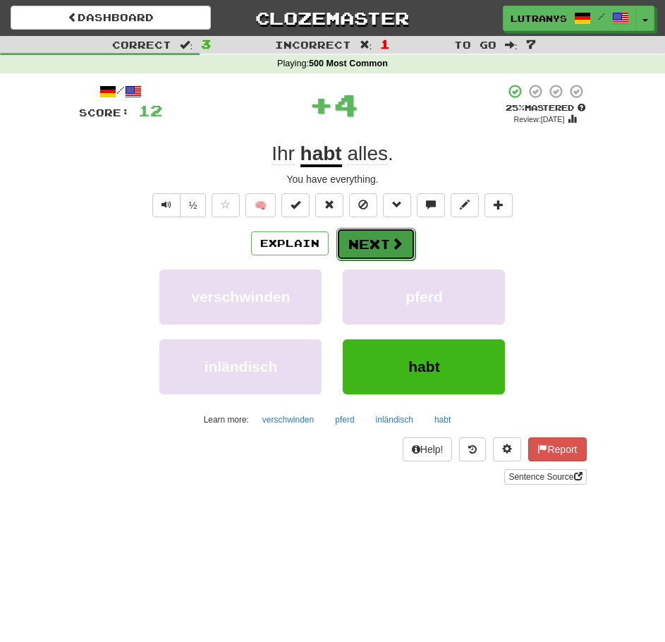
click at [386, 240] on button "Next" at bounding box center [376, 244] width 79 height 32
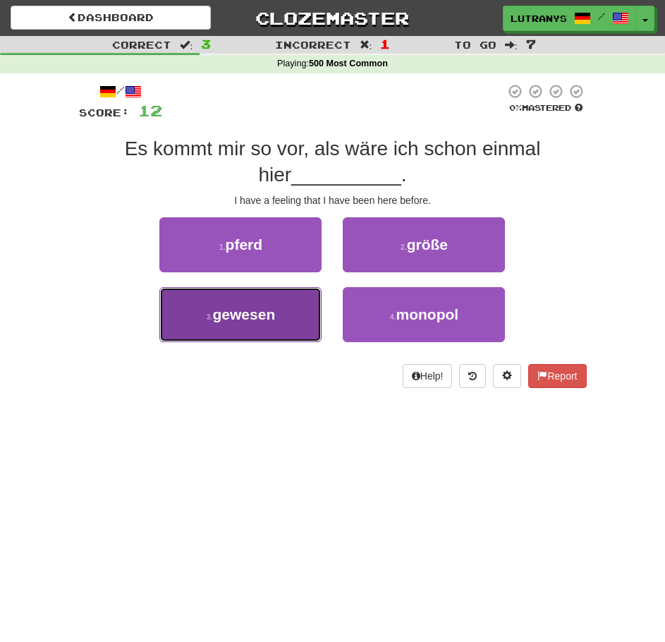
click at [306, 306] on button "3 . gewesen" at bounding box center [240, 314] width 162 height 55
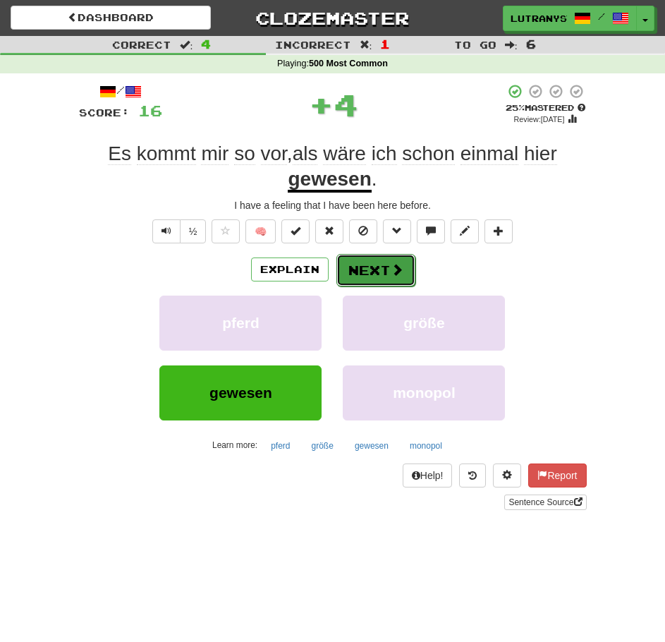
click at [381, 257] on button "Next" at bounding box center [376, 270] width 79 height 32
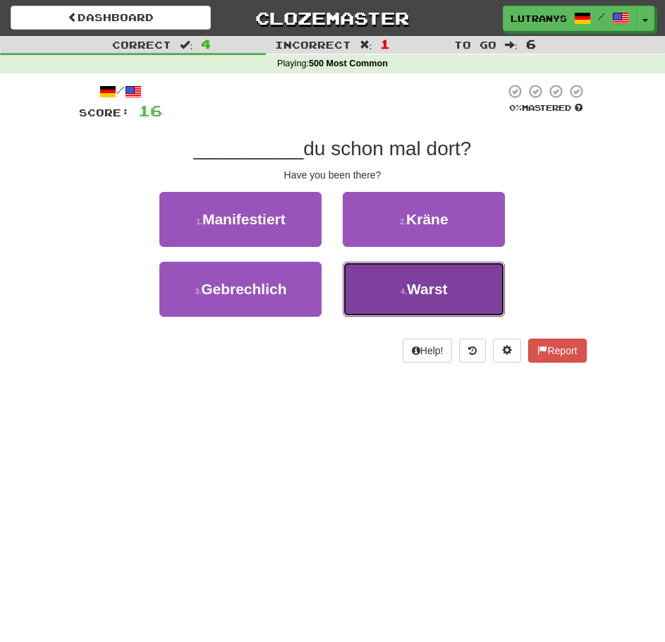
click at [454, 270] on button "4 . Warst" at bounding box center [424, 289] width 162 height 55
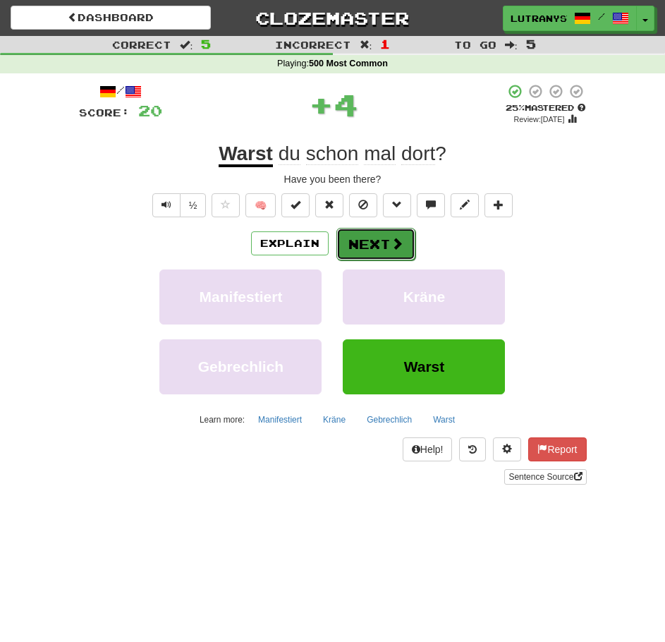
click at [405, 237] on button "Next" at bounding box center [376, 244] width 79 height 32
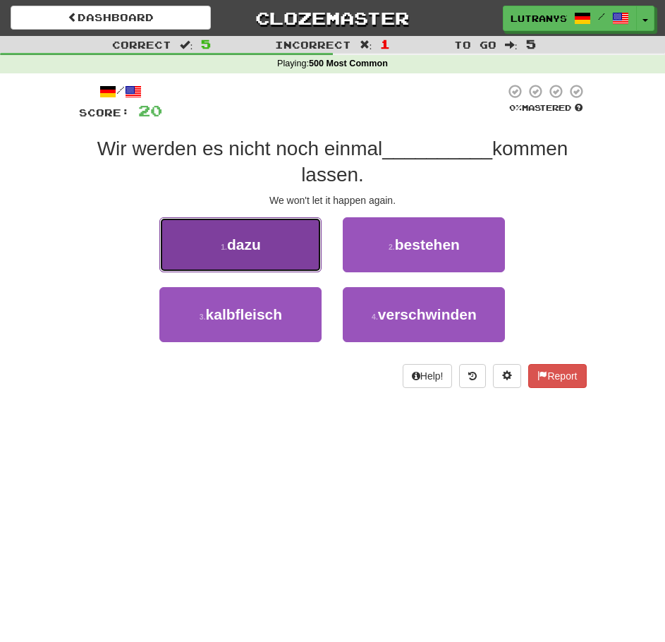
click at [301, 238] on button "1 . dazu" at bounding box center [240, 244] width 162 height 55
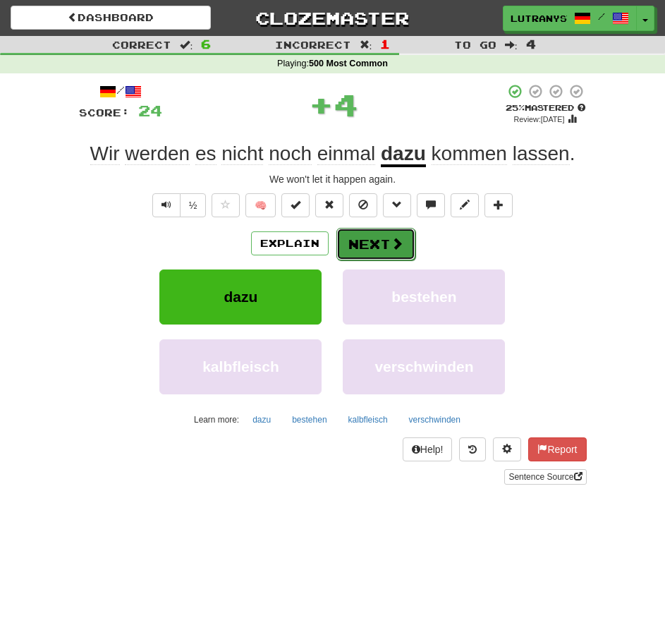
click at [385, 244] on button "Next" at bounding box center [376, 244] width 79 height 32
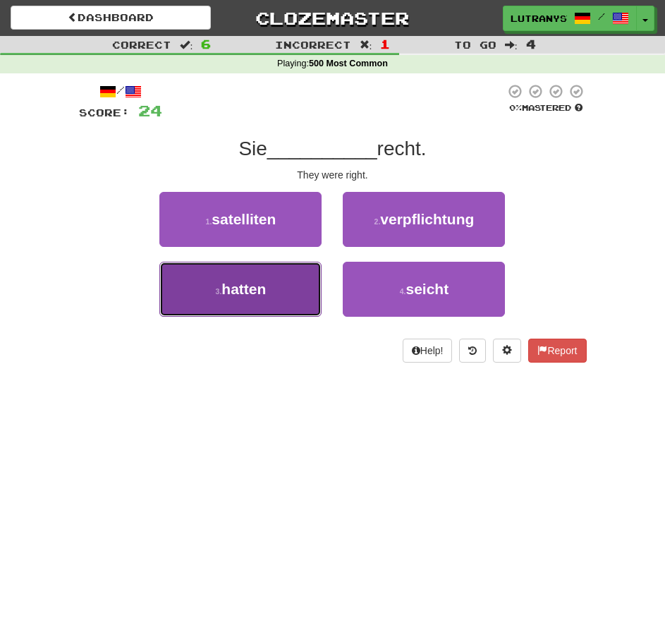
click at [259, 296] on span "hatten" at bounding box center [244, 289] width 44 height 16
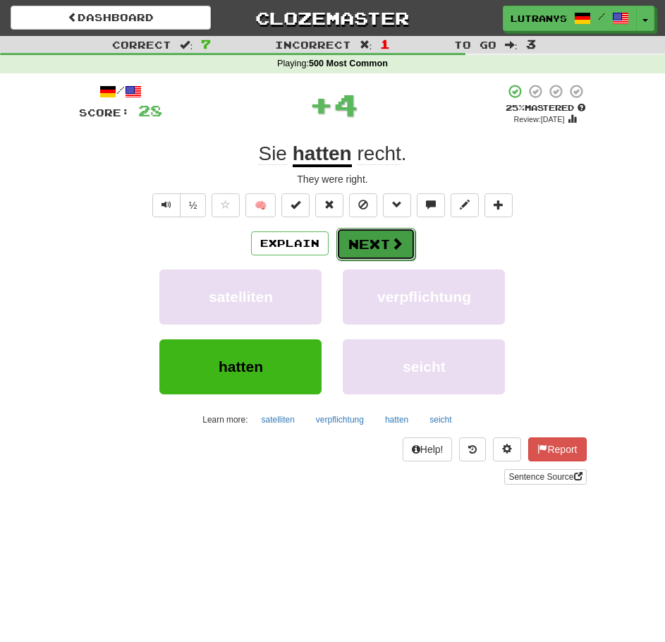
click at [378, 239] on button "Next" at bounding box center [376, 244] width 79 height 32
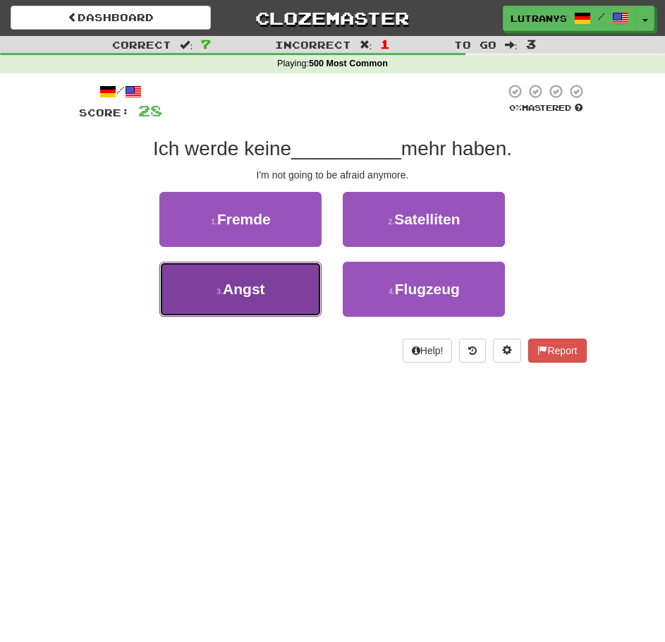
click at [267, 279] on button "3 . Angst" at bounding box center [240, 289] width 162 height 55
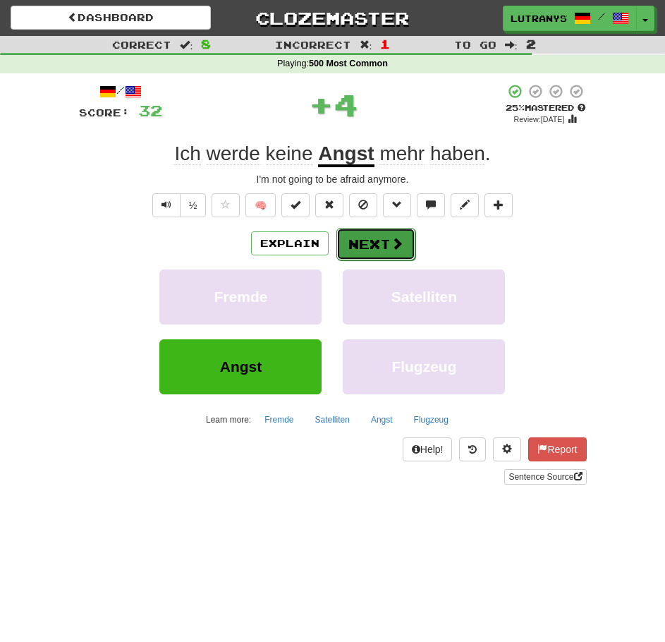
click at [406, 230] on button "Next" at bounding box center [376, 244] width 79 height 32
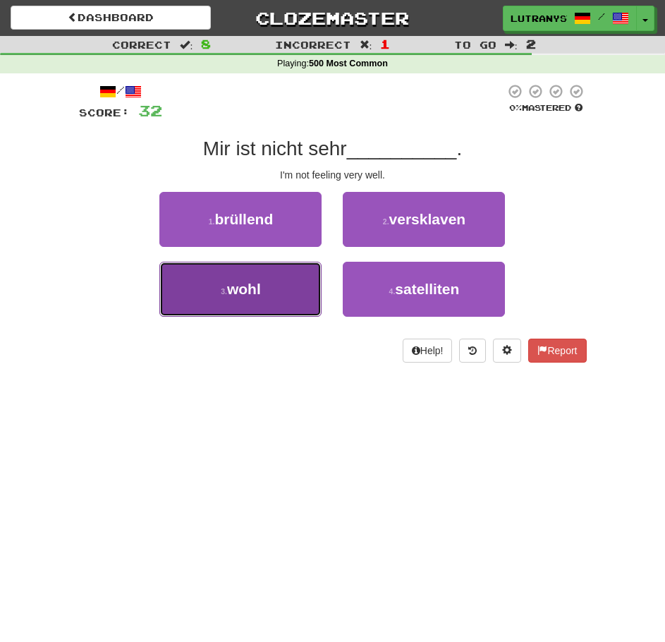
click at [260, 268] on button "3 . wohl" at bounding box center [240, 289] width 162 height 55
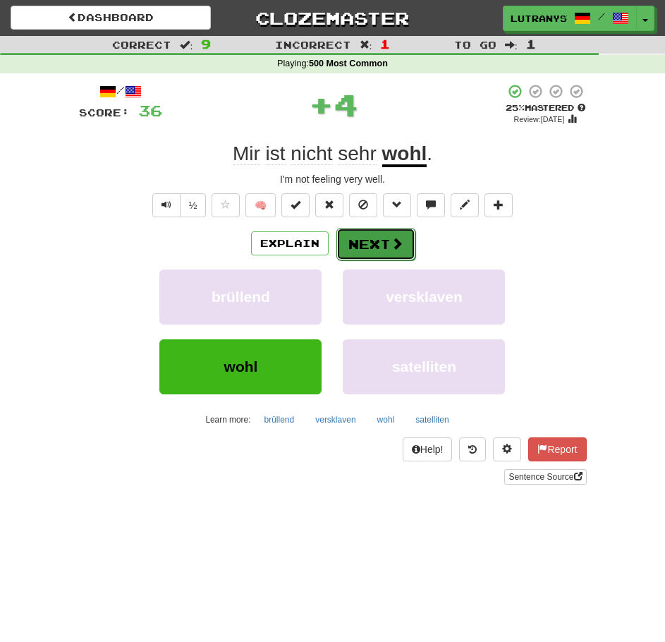
click at [359, 248] on button "Next" at bounding box center [376, 244] width 79 height 32
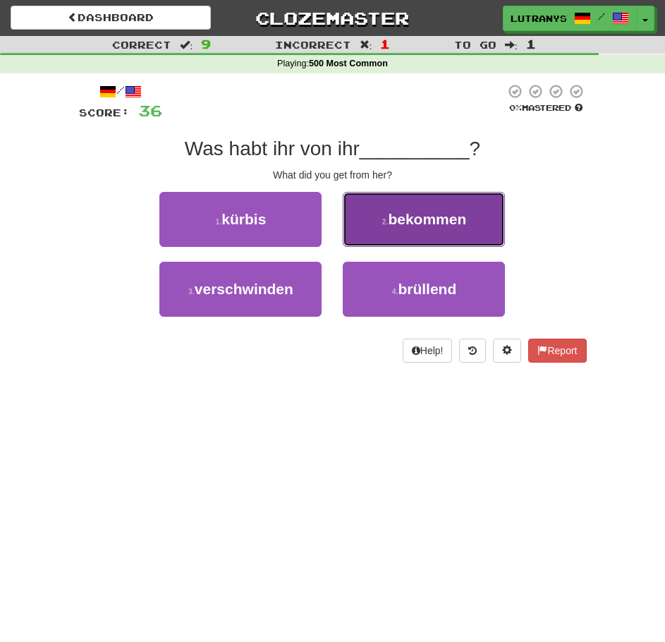
click at [435, 225] on span "bekommen" at bounding box center [427, 219] width 78 height 16
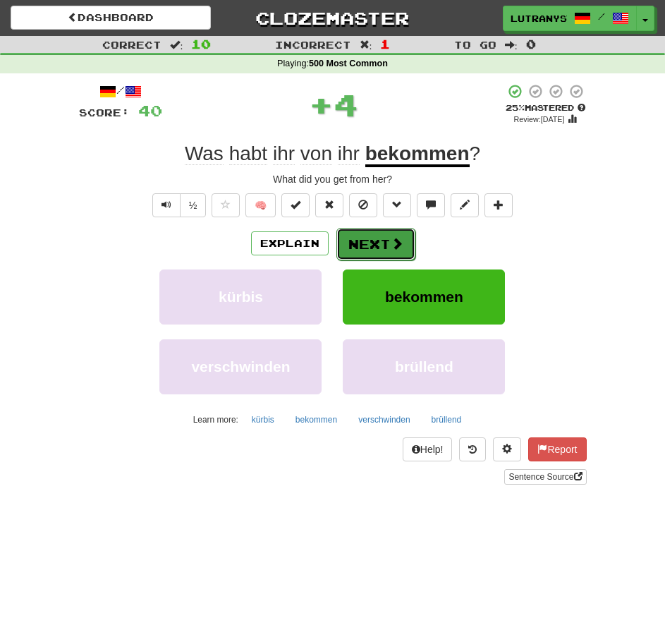
click at [394, 237] on span at bounding box center [397, 243] width 13 height 13
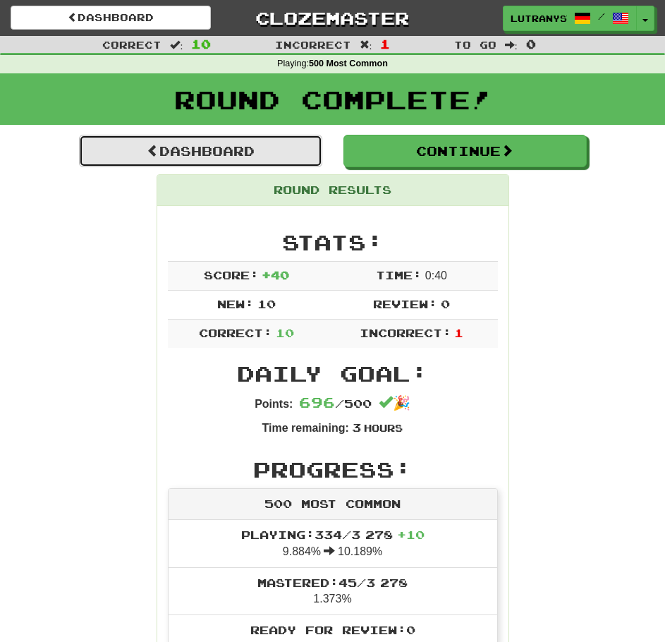
click at [306, 148] on link "Dashboard" at bounding box center [200, 151] width 243 height 32
